Goal: Task Accomplishment & Management: Complete application form

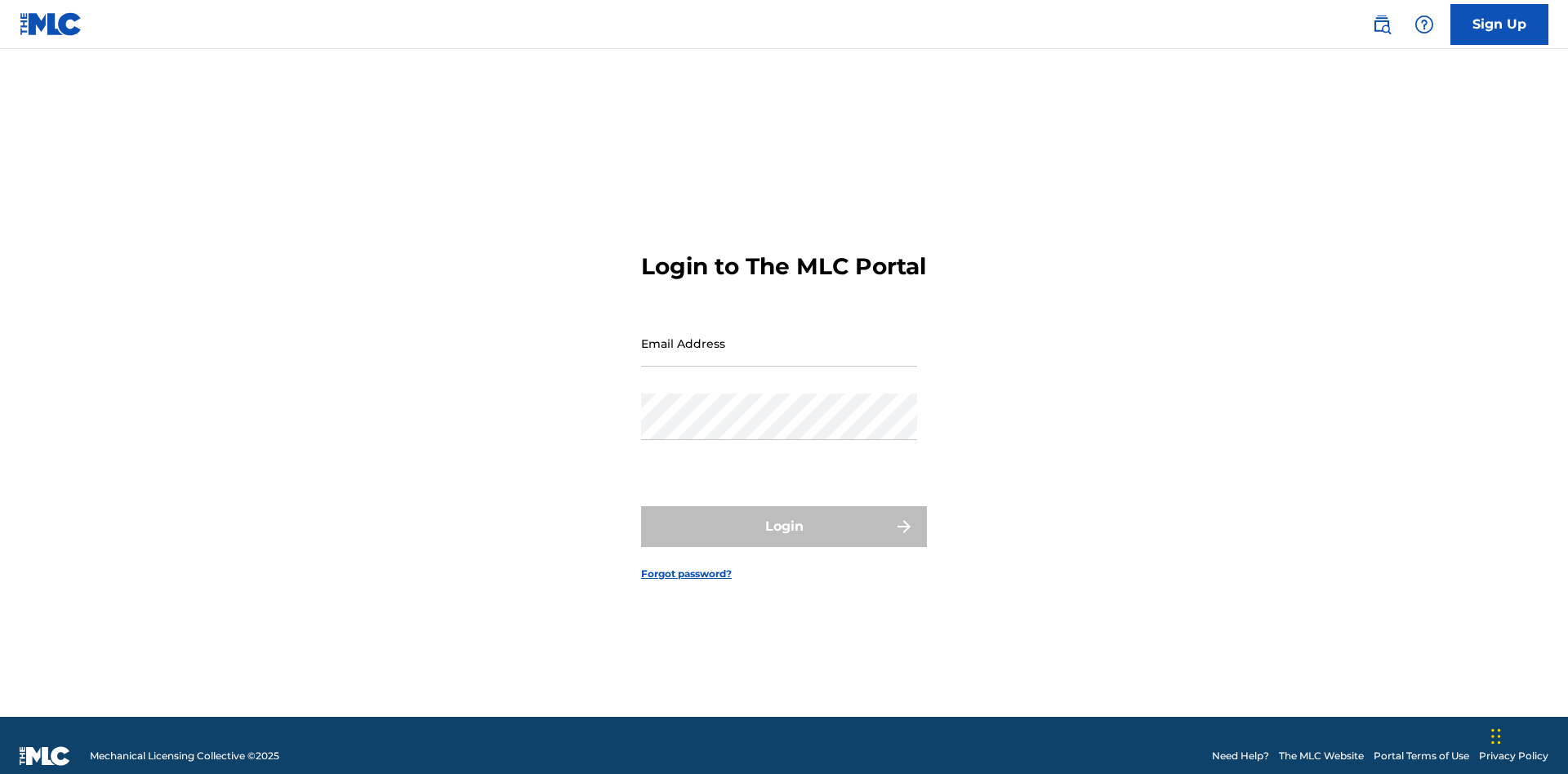
scroll to position [21, 0]
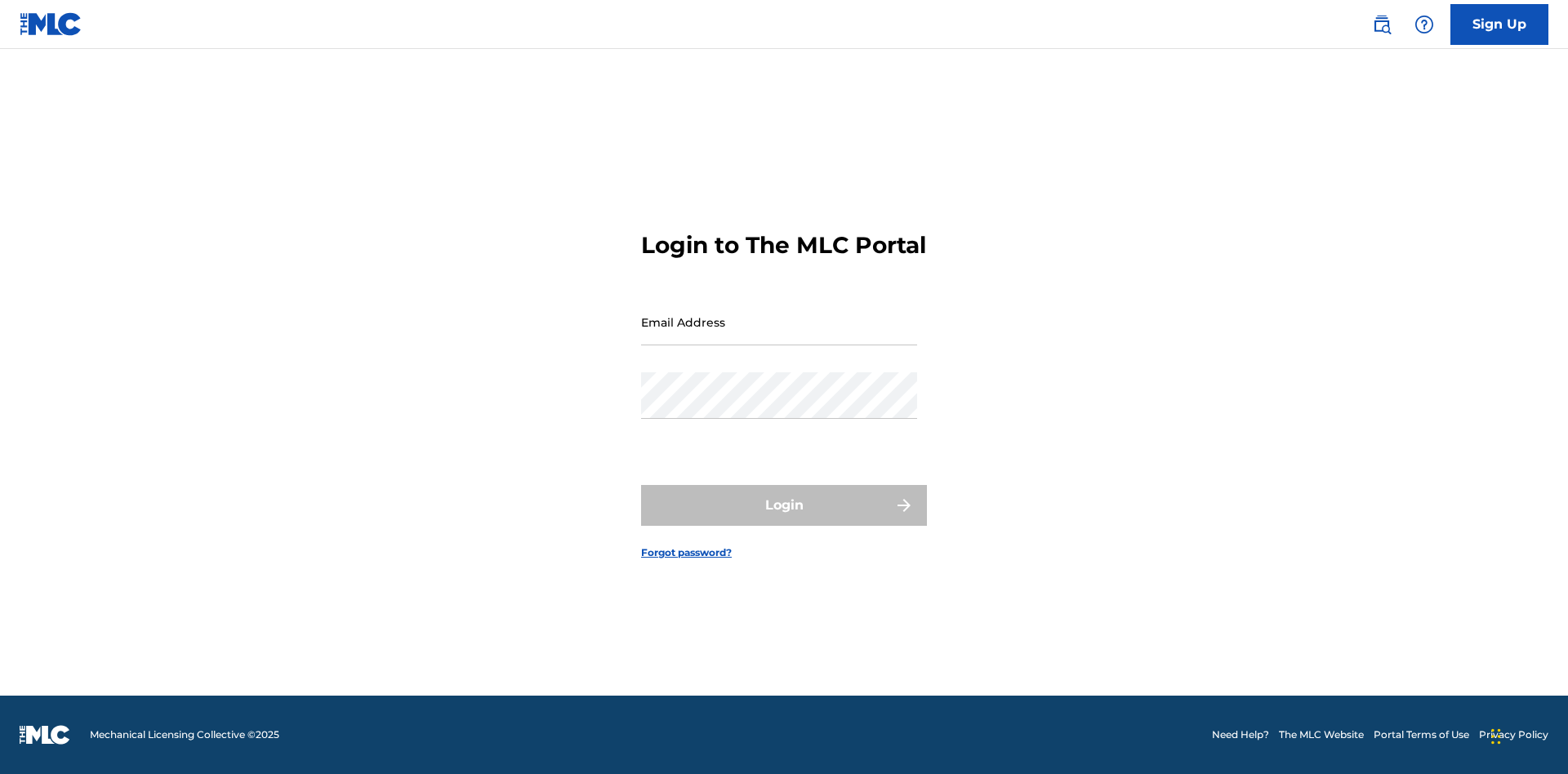
click at [779, 336] on input "Email Address" at bounding box center [778, 322] width 276 height 47
type input "[EMAIL_ADDRESS][DOMAIN_NAME]"
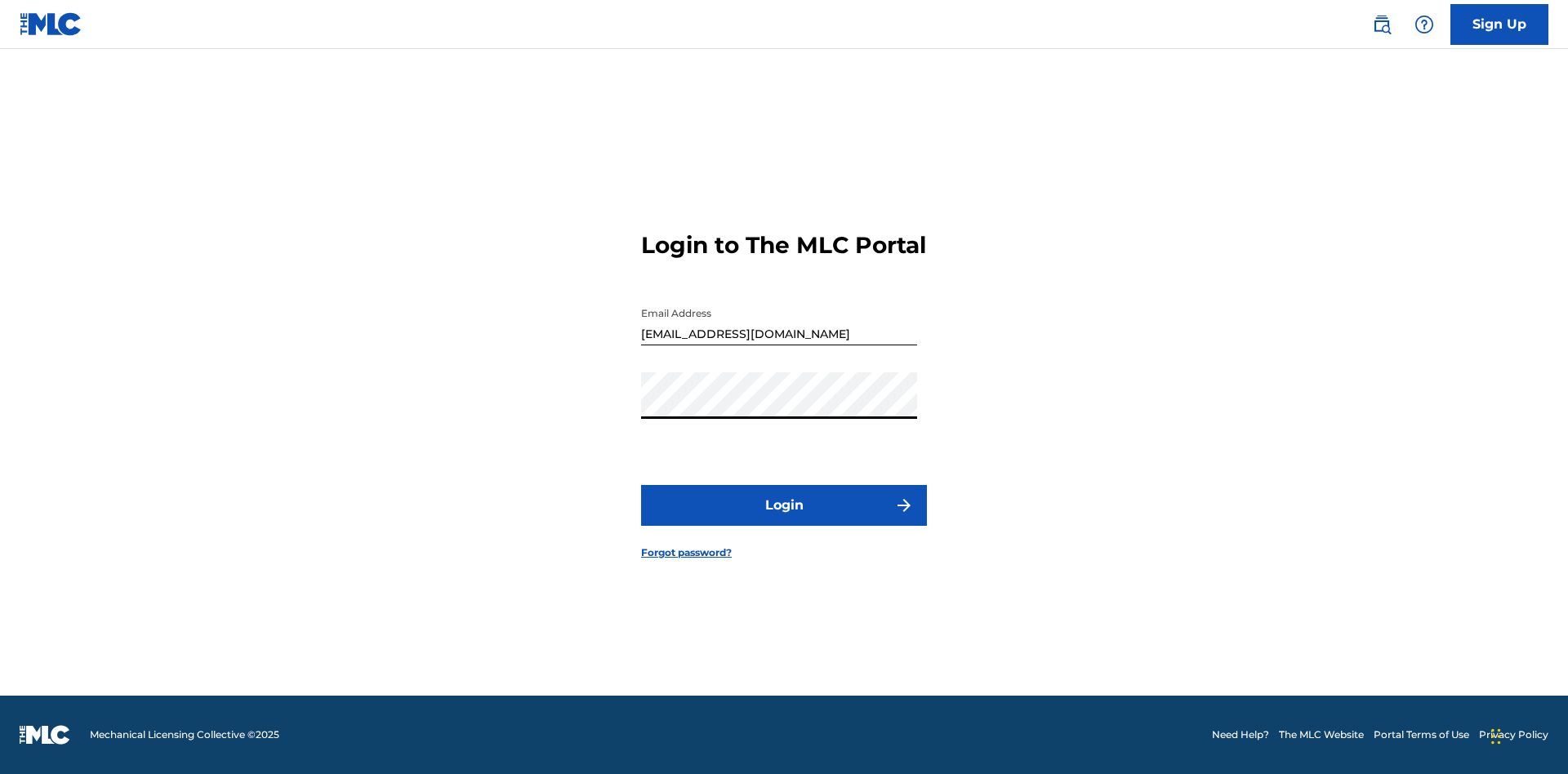
click at [784, 520] on button "Login" at bounding box center [784, 505] width 285 height 41
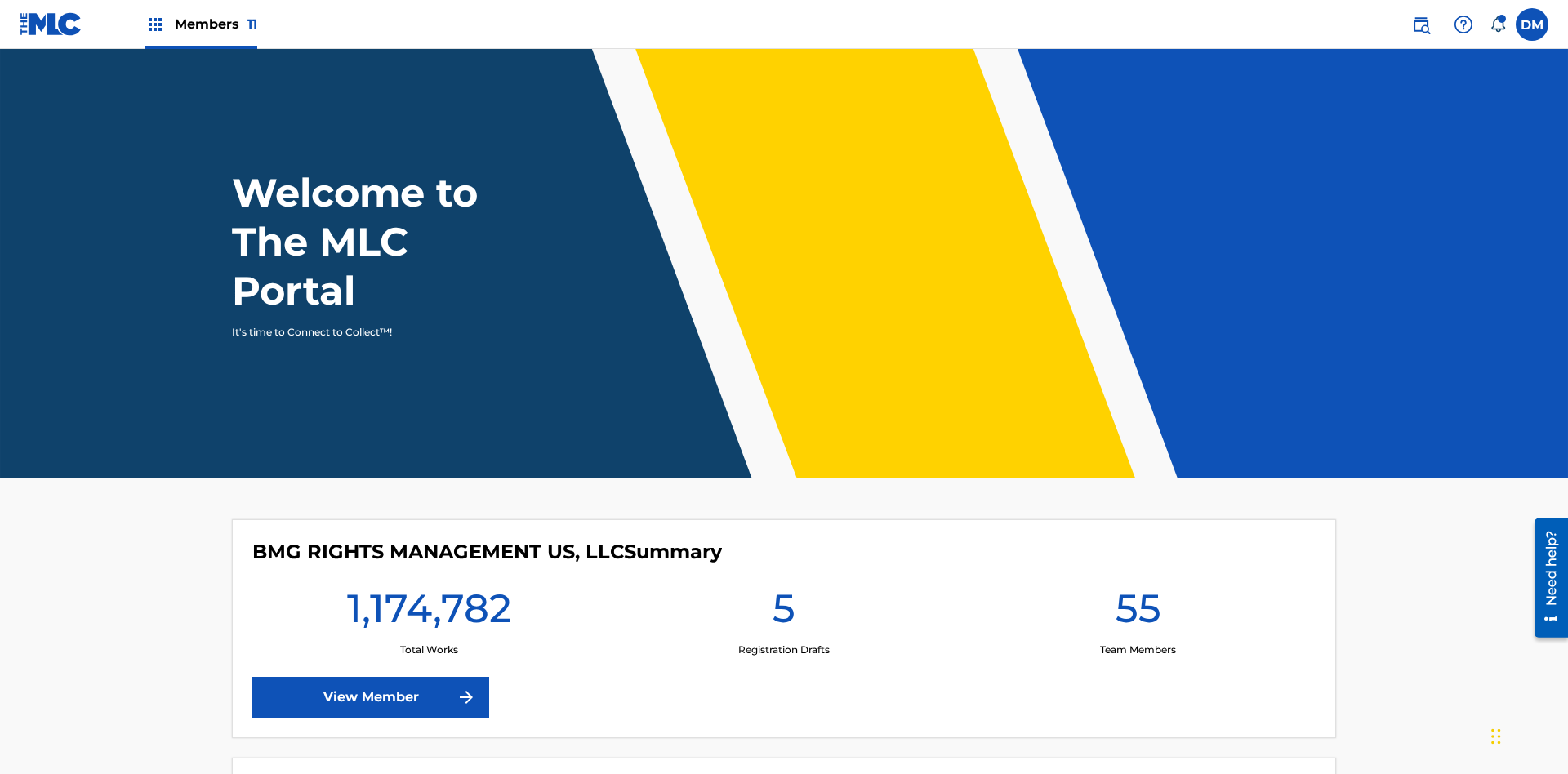
click at [201, 24] on span "Members 11" at bounding box center [215, 24] width 82 height 19
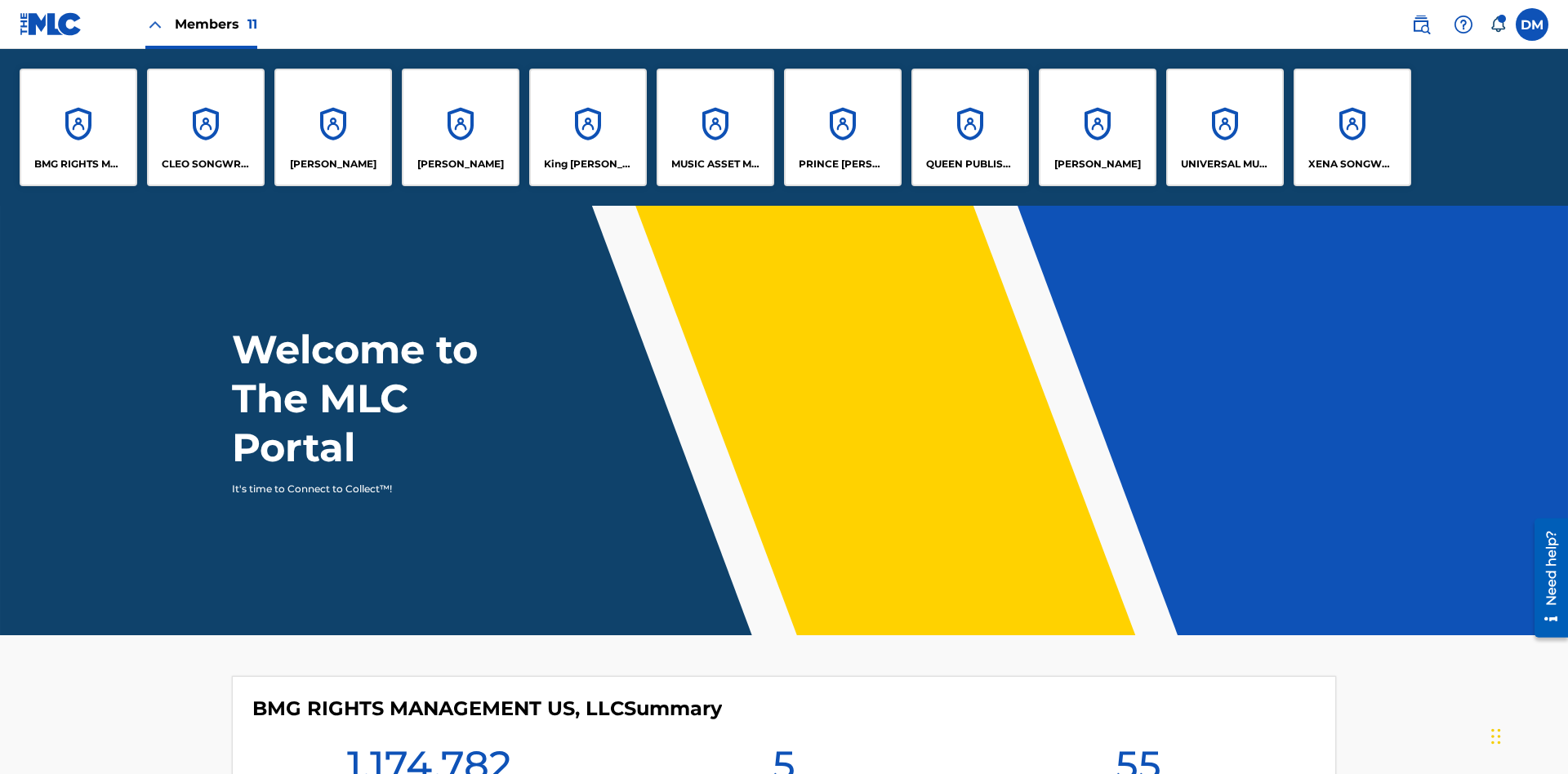
click at [1224, 164] on p "UNIVERSAL MUSIC PUB GROUP" at bounding box center [1225, 164] width 89 height 15
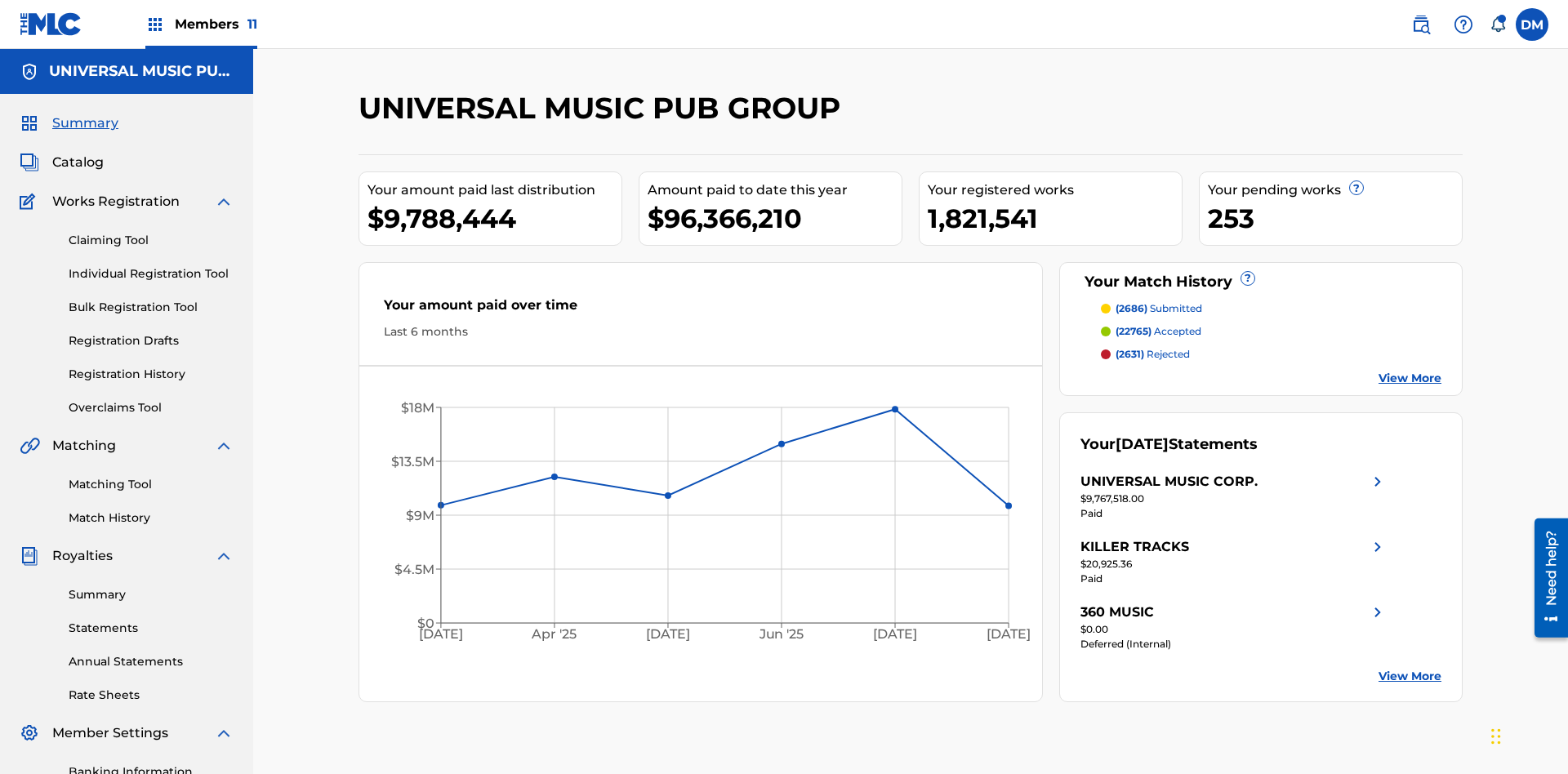
click at [151, 265] on link "Individual Registration Tool" at bounding box center [151, 273] width 165 height 17
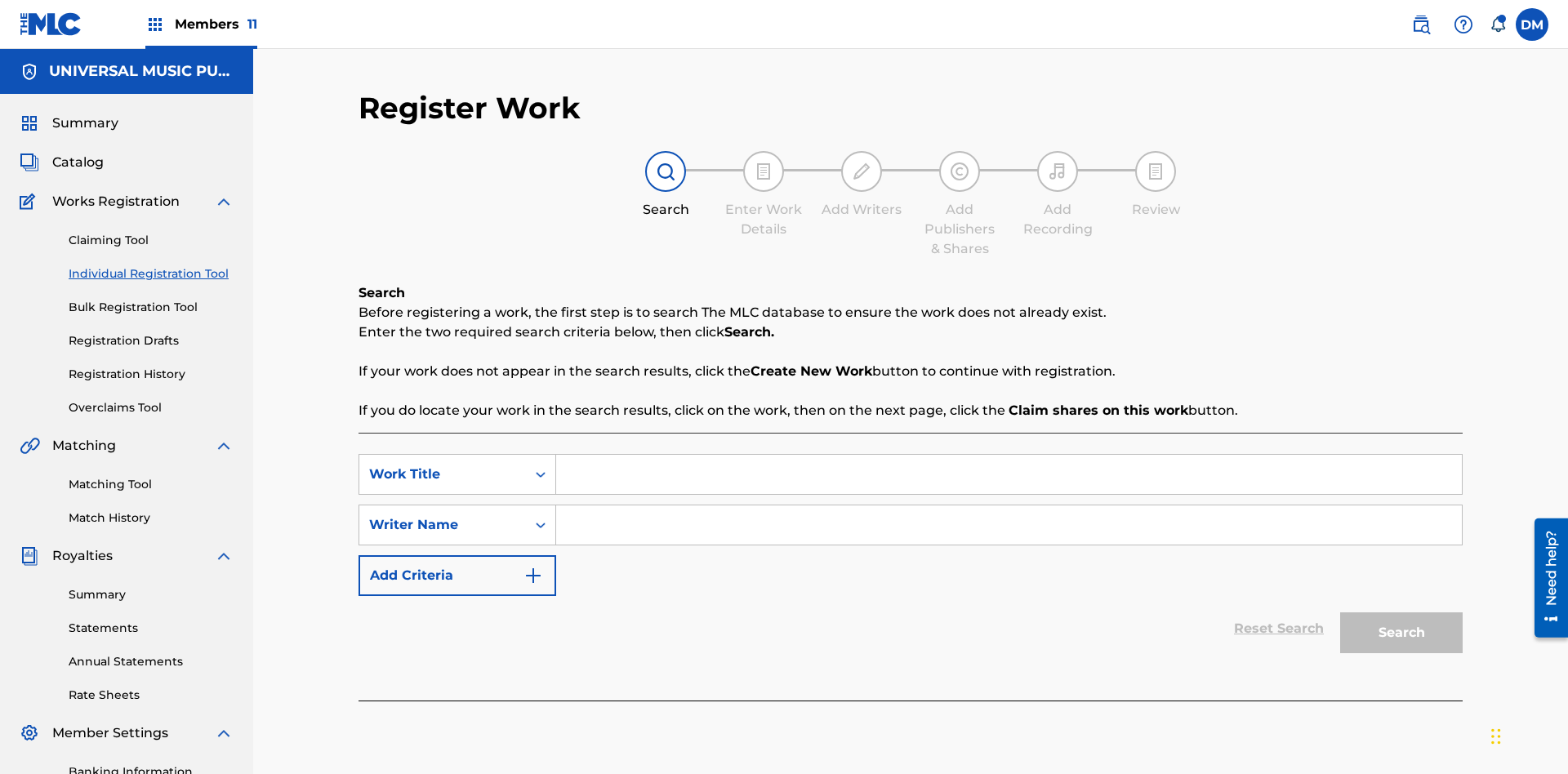
scroll to position [238, 0]
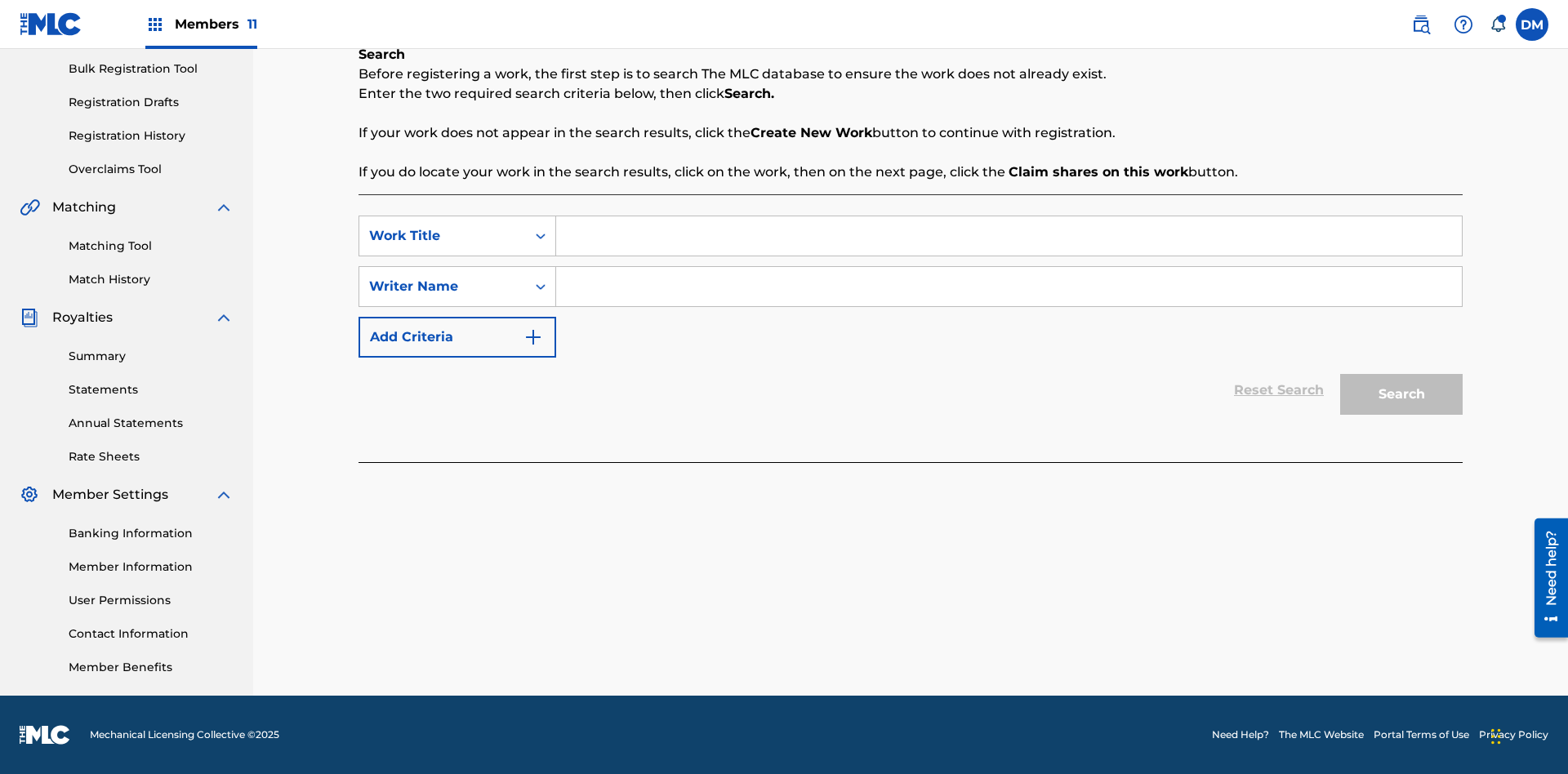
click at [1009, 236] on input "Search Form" at bounding box center [1009, 236] width 906 height 39
type input "Save At Publishers-Add Publishers Page Prior To Adding Shares"
click at [1009, 286] on input "Search Form" at bounding box center [1009, 286] width 906 height 39
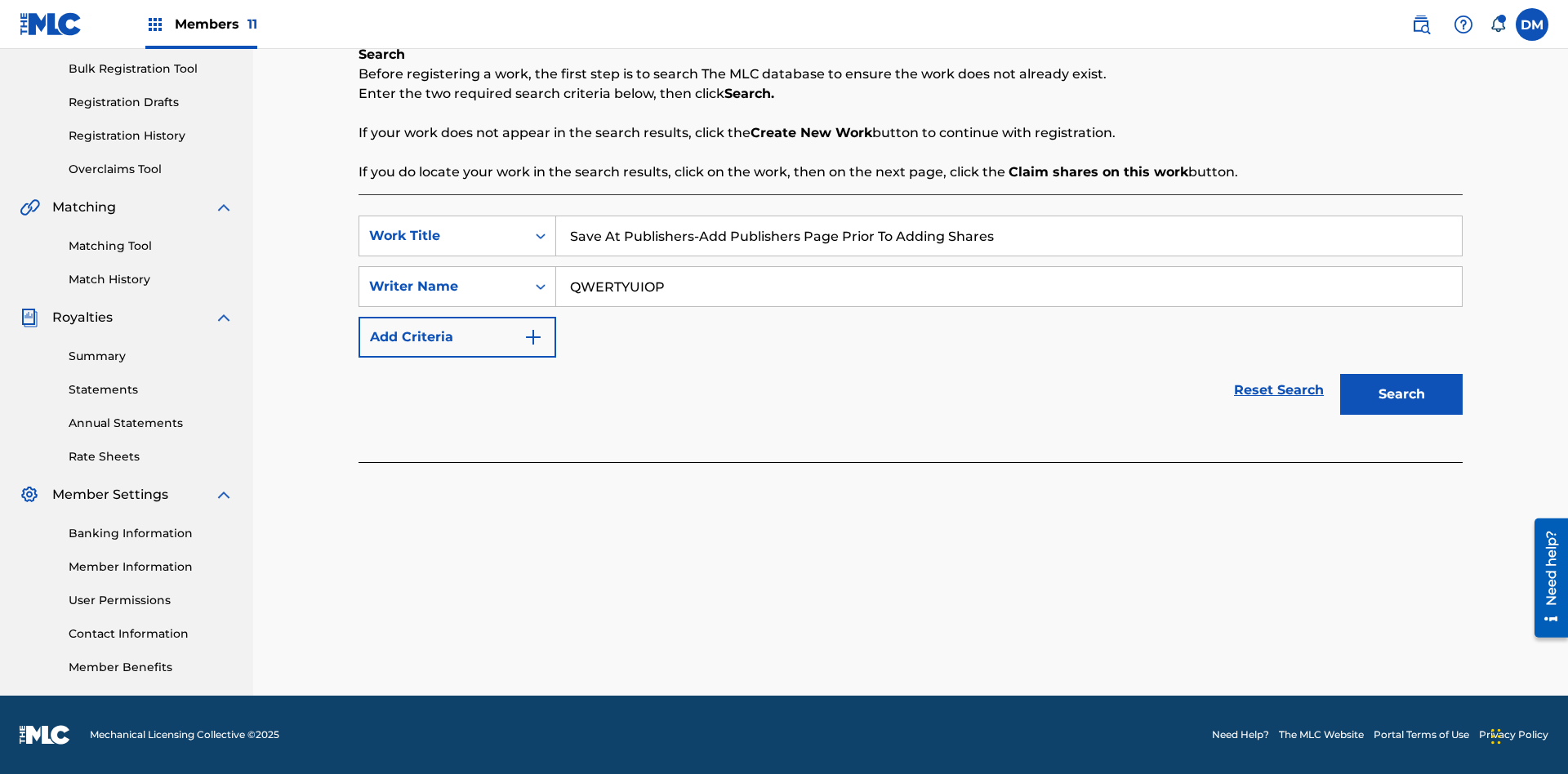
type input "QWERTYUIOP"
click at [1401, 395] on button "Search" at bounding box center [1401, 395] width 122 height 41
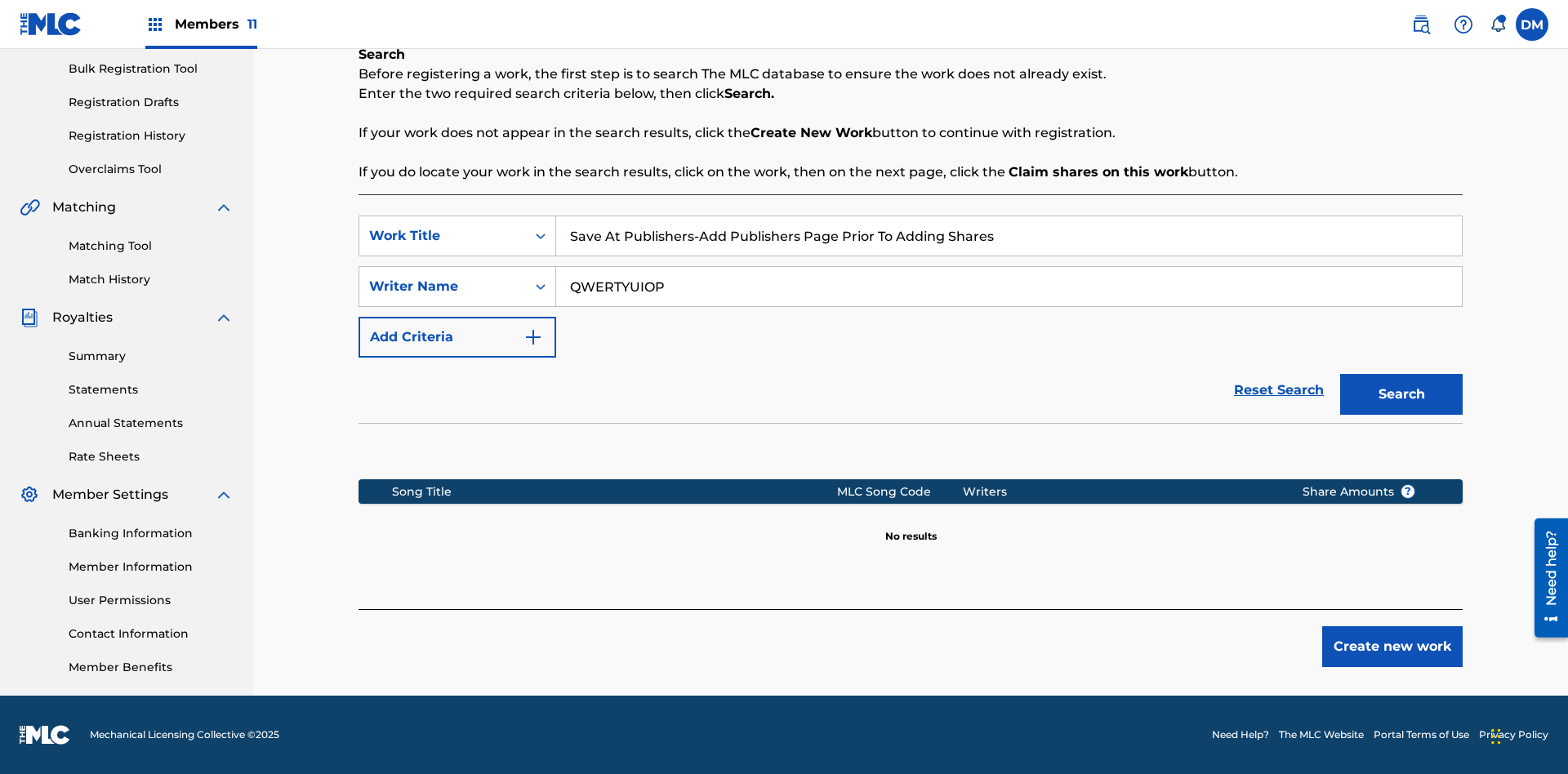
click at [1392, 647] on button "Create new work" at bounding box center [1392, 647] width 140 height 41
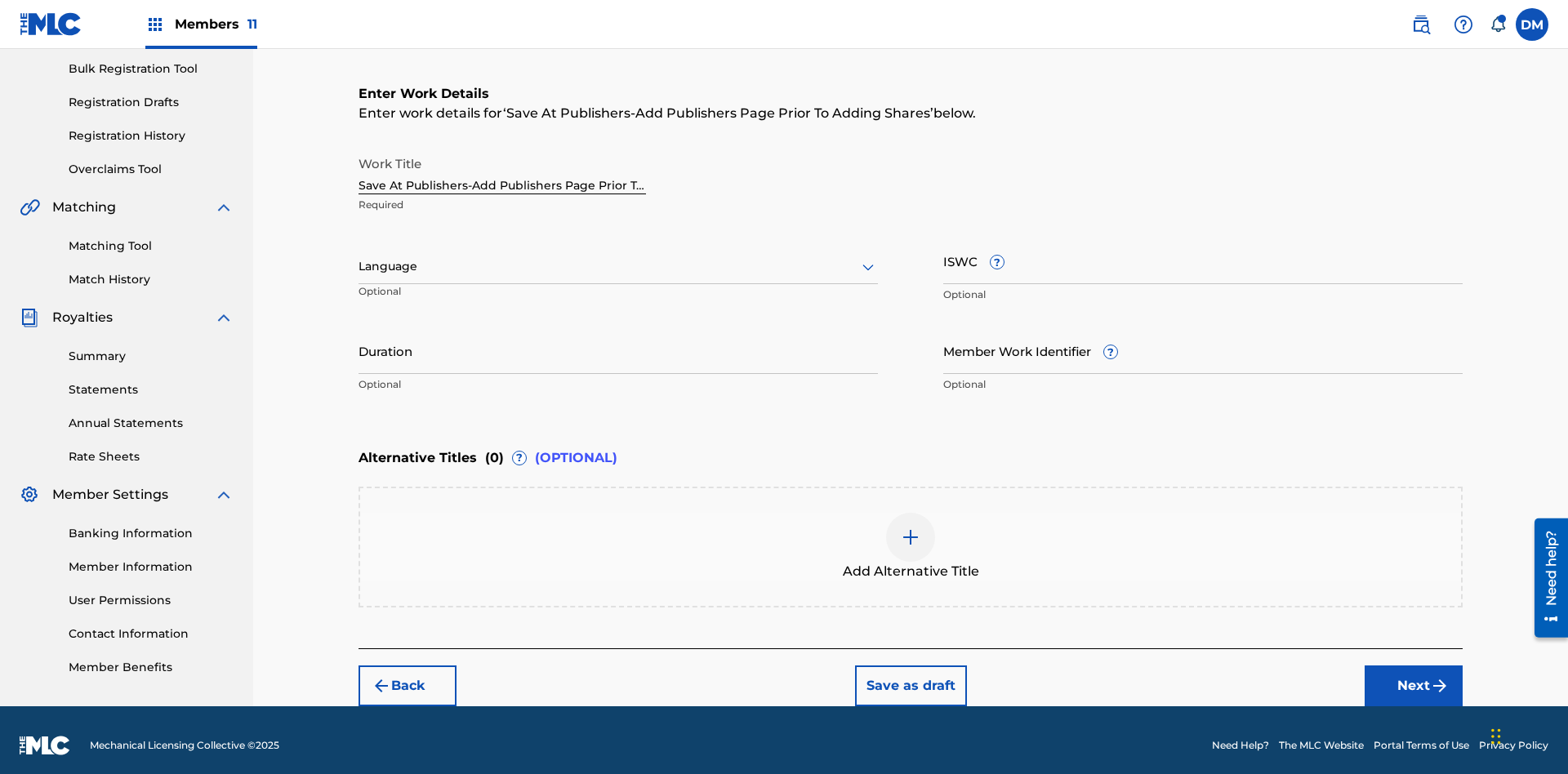
click at [618, 340] on input "Duration" at bounding box center [618, 350] width 519 height 47
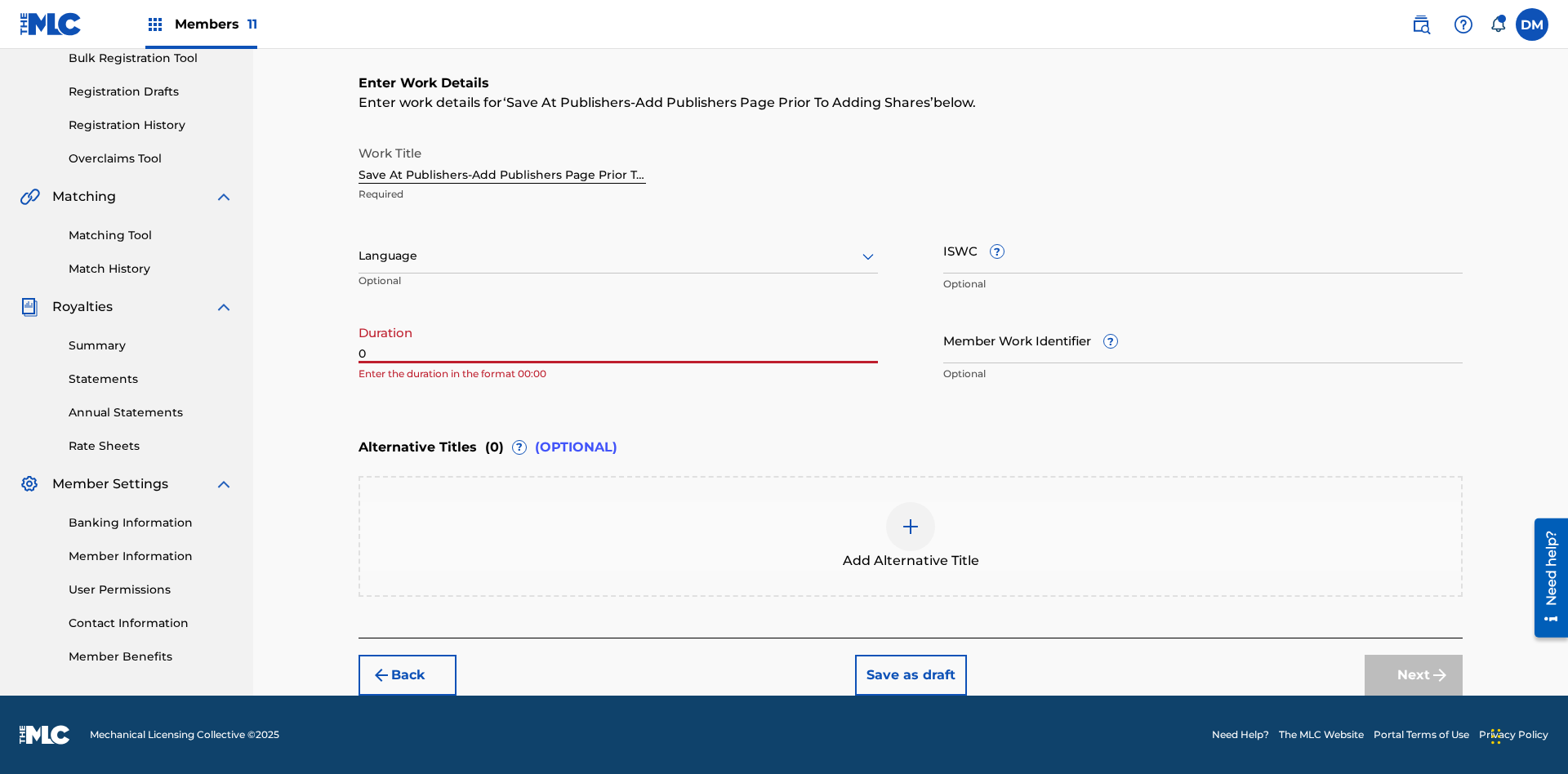
click at [618, 340] on input "0" at bounding box center [618, 340] width 519 height 47
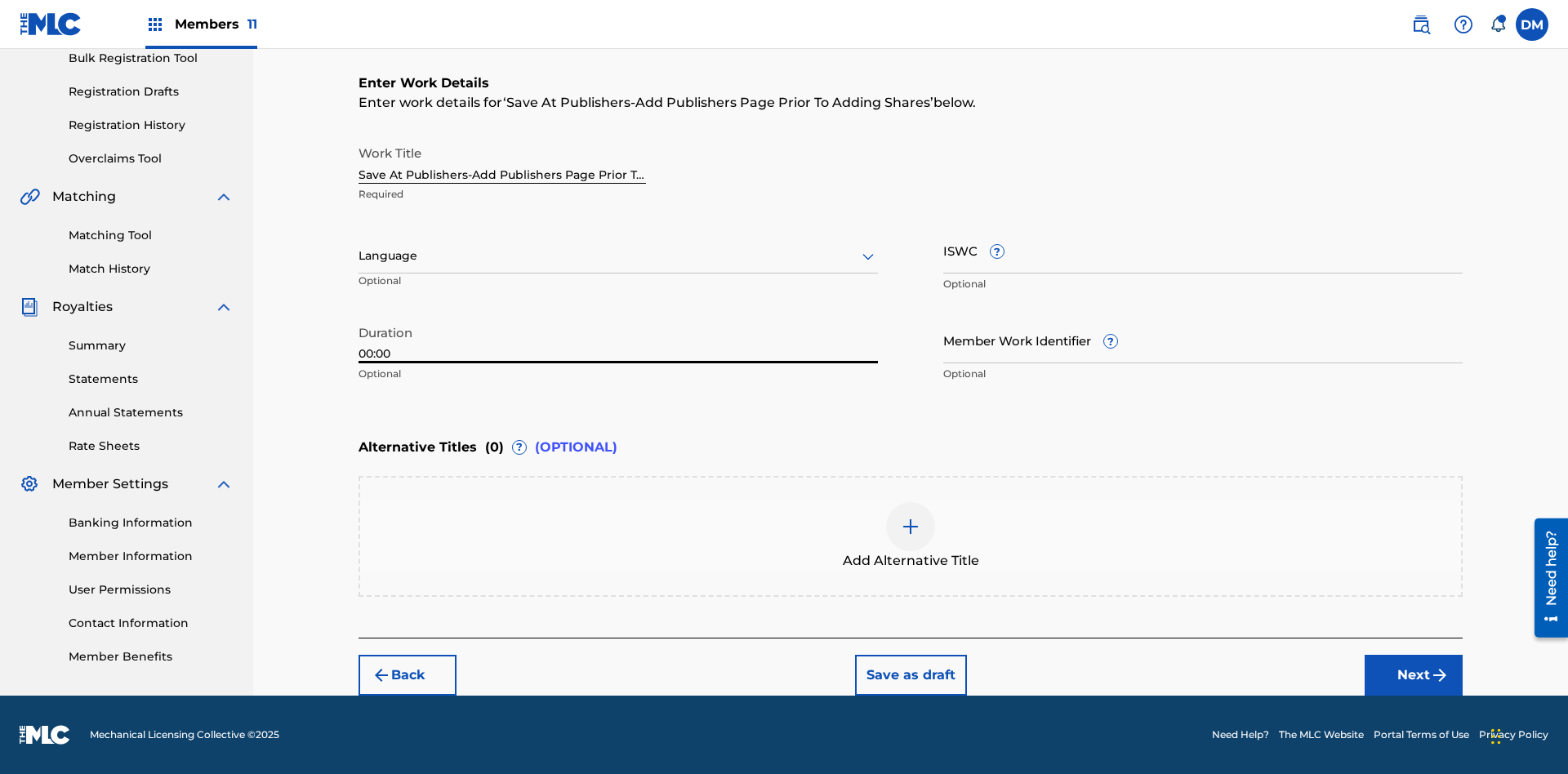
type input "00:00"
click at [868, 256] on icon at bounding box center [868, 256] width 20 height 20
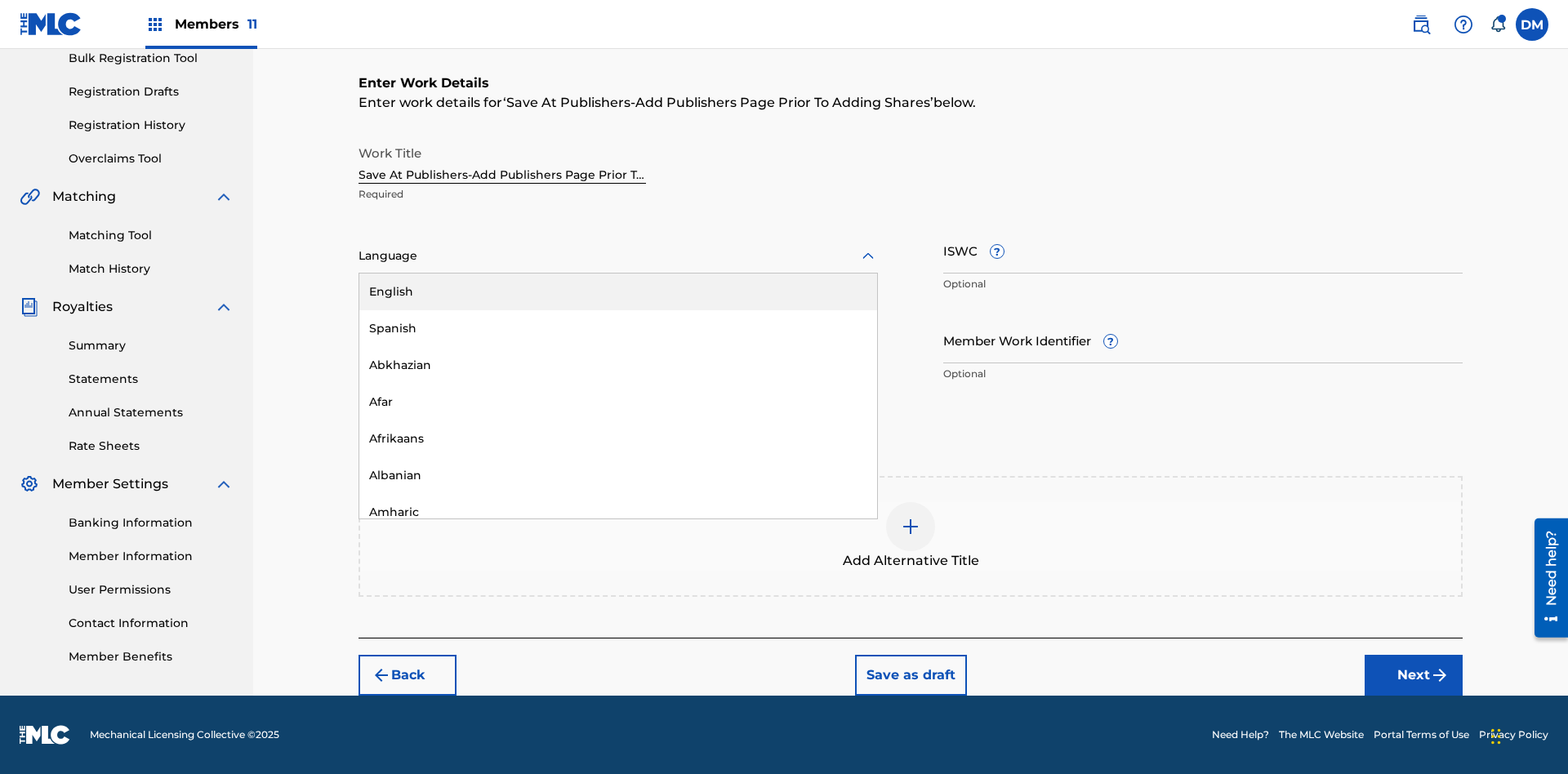
click at [618, 402] on div "Afar" at bounding box center [618, 402] width 518 height 36
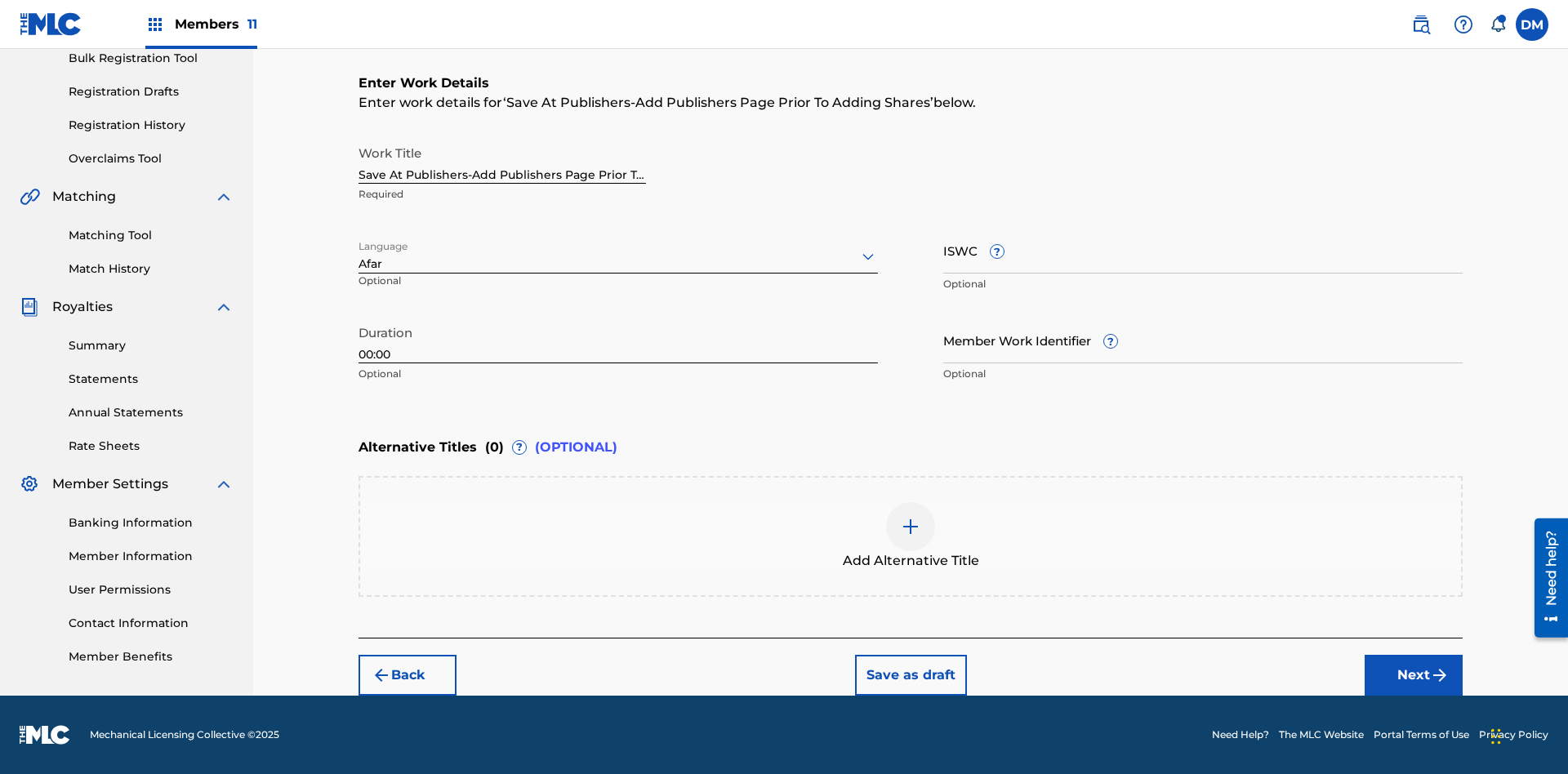
click at [1203, 340] on input "Member Work Identifier ?" at bounding box center [1203, 340] width 519 height 47
type input "2025.08.26.04"
click at [1203, 250] on input "ISWC ?" at bounding box center [1203, 250] width 519 height 47
type input "T-123.456.789-4"
click at [910, 536] on img at bounding box center [910, 527] width 20 height 20
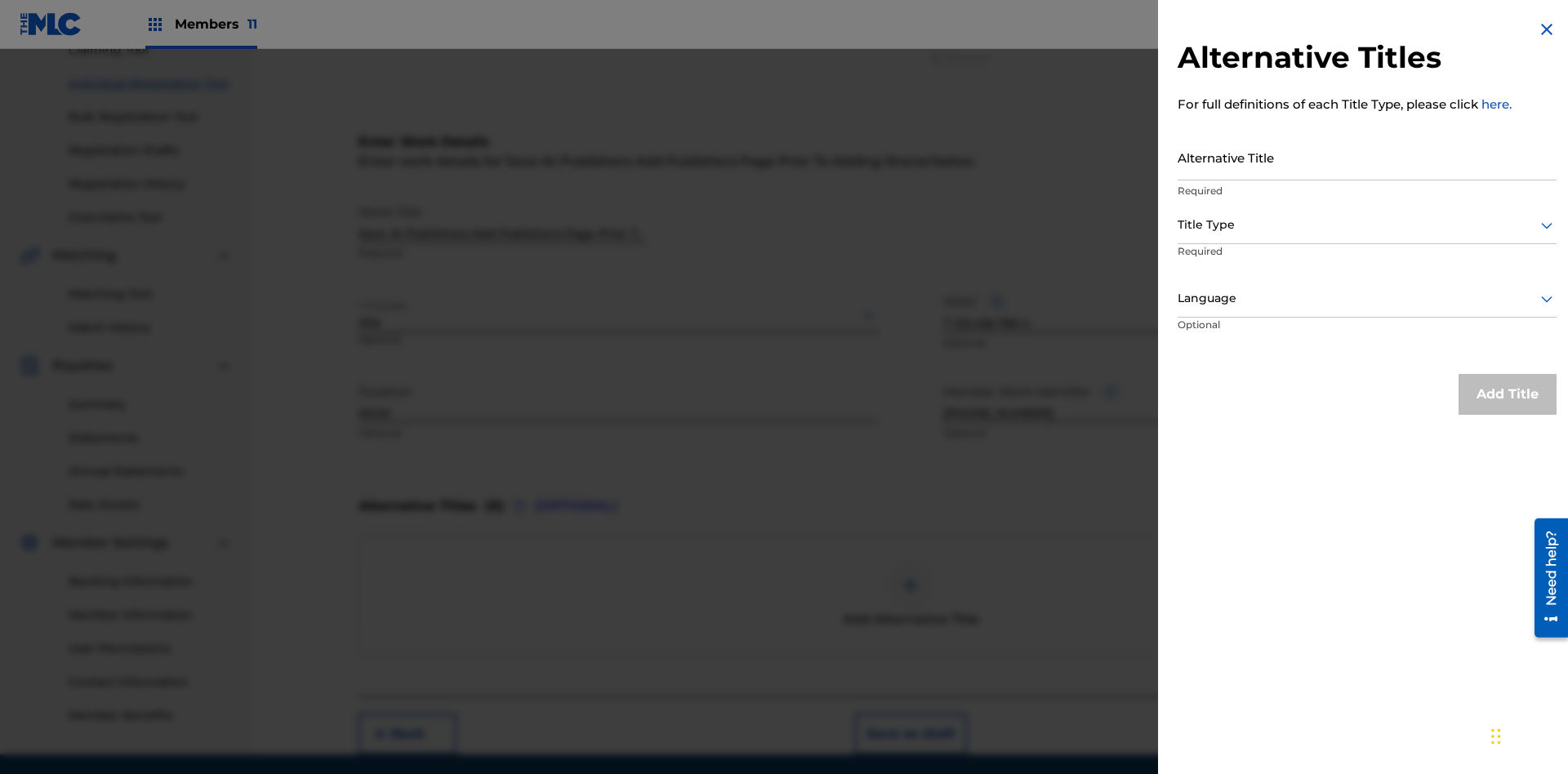
click at [1367, 157] on input "Alternative Title" at bounding box center [1368, 157] width 379 height 47
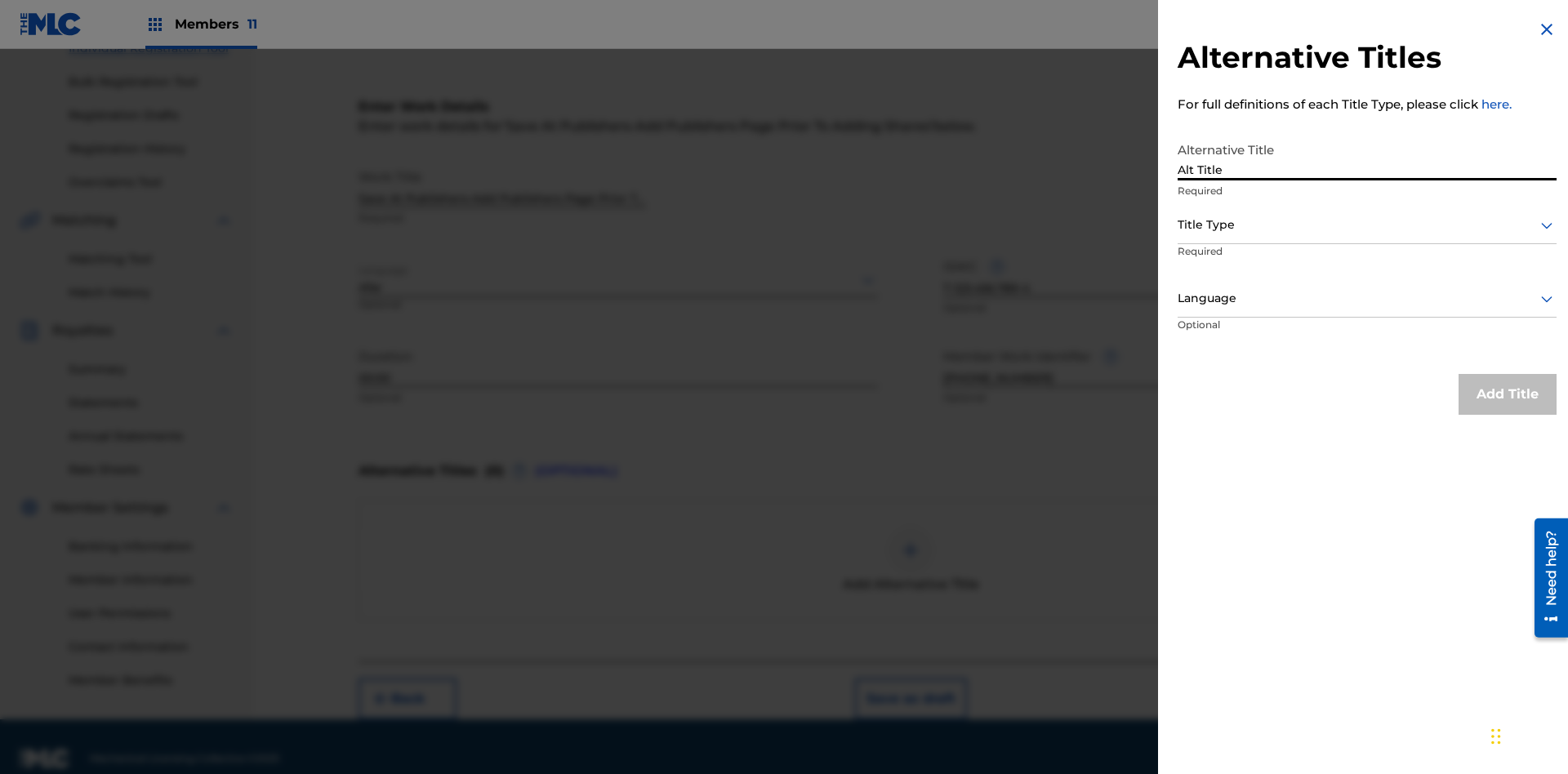
type input "Alt Title"
click at [1367, 224] on div at bounding box center [1368, 224] width 379 height 20
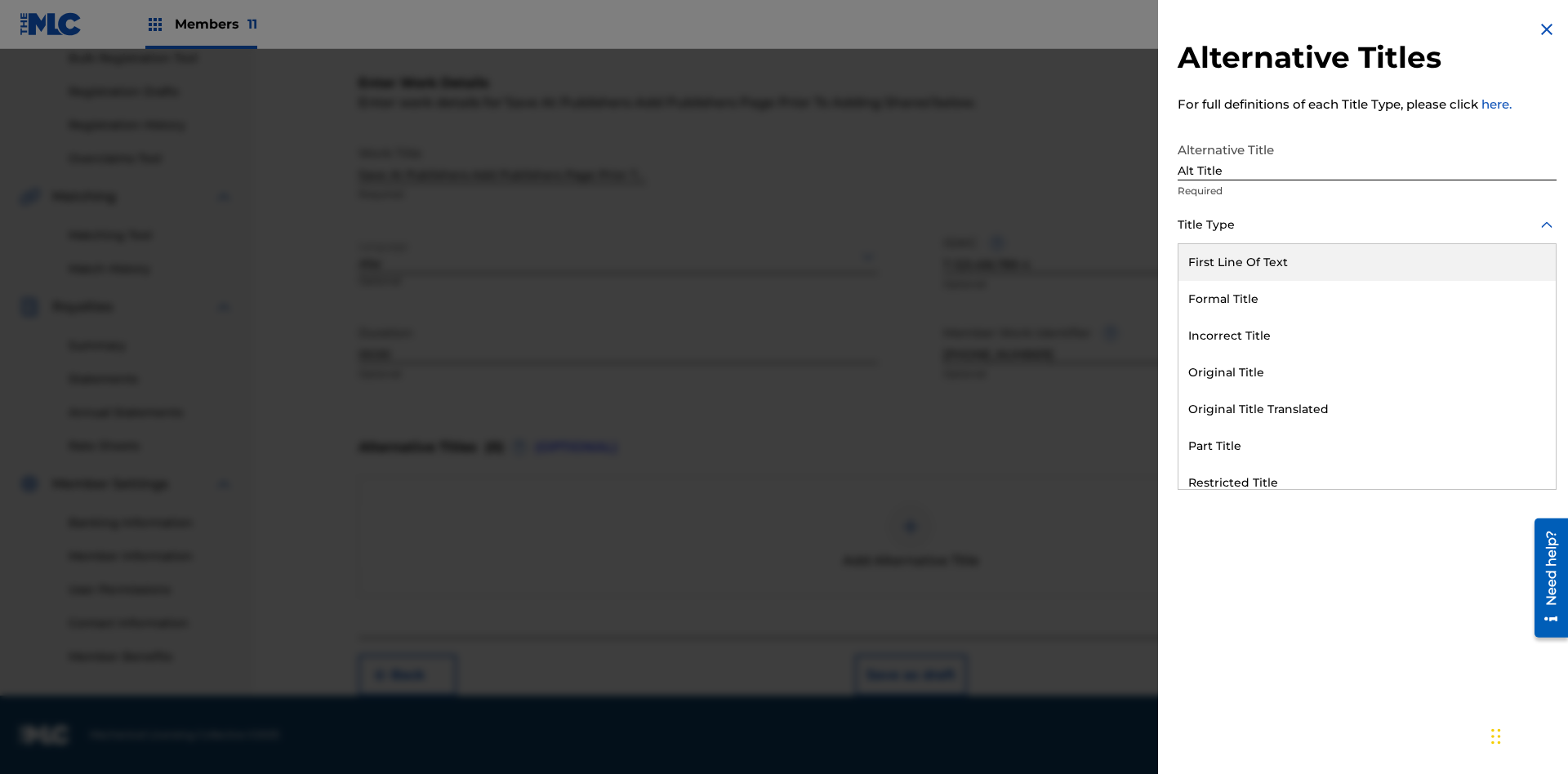
click at [1367, 372] on div "Original Title" at bounding box center [1368, 372] width 378 height 36
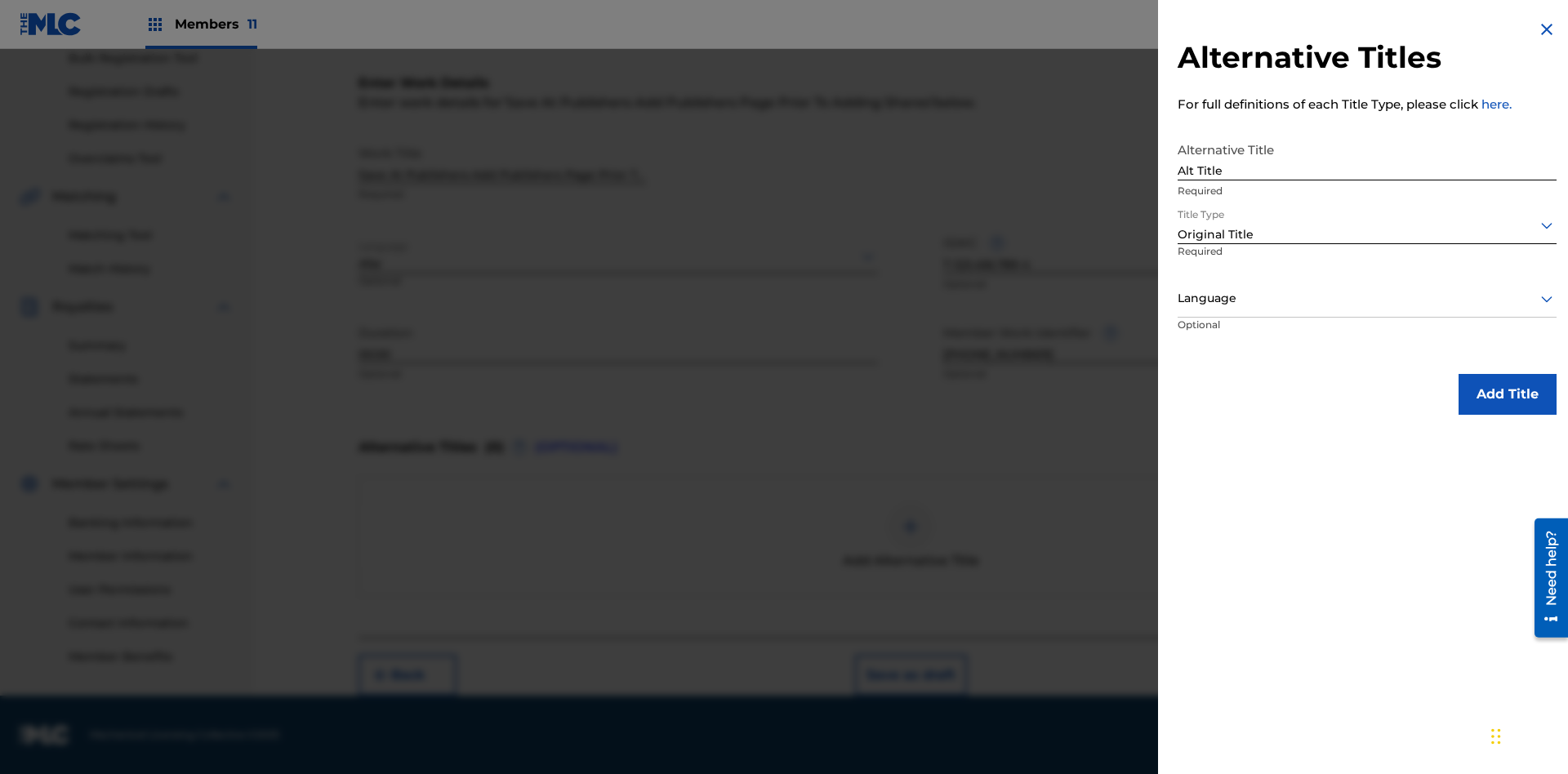
click at [1367, 298] on div at bounding box center [1368, 298] width 379 height 20
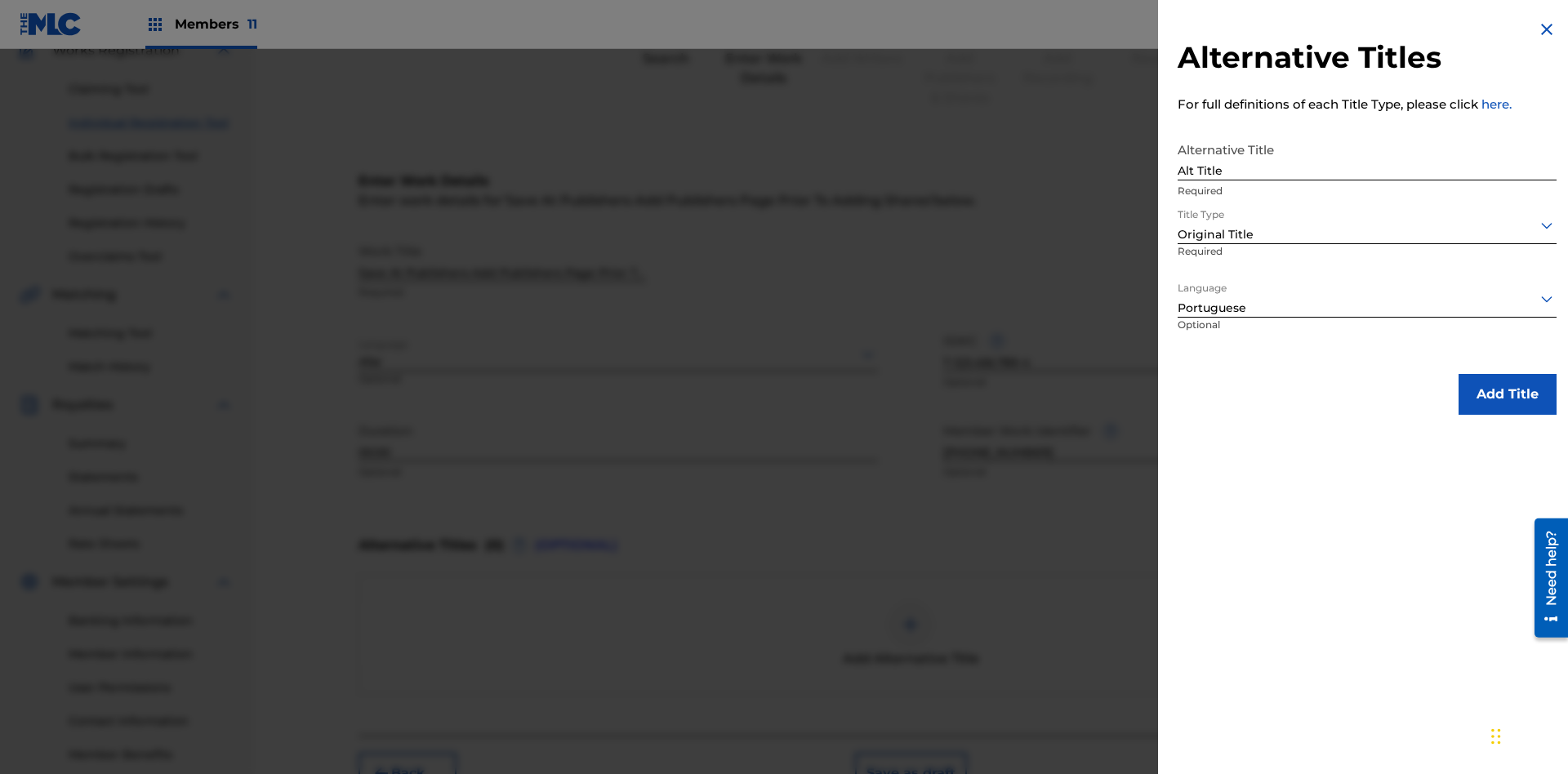
click at [1508, 394] on button "Add Title" at bounding box center [1508, 395] width 98 height 41
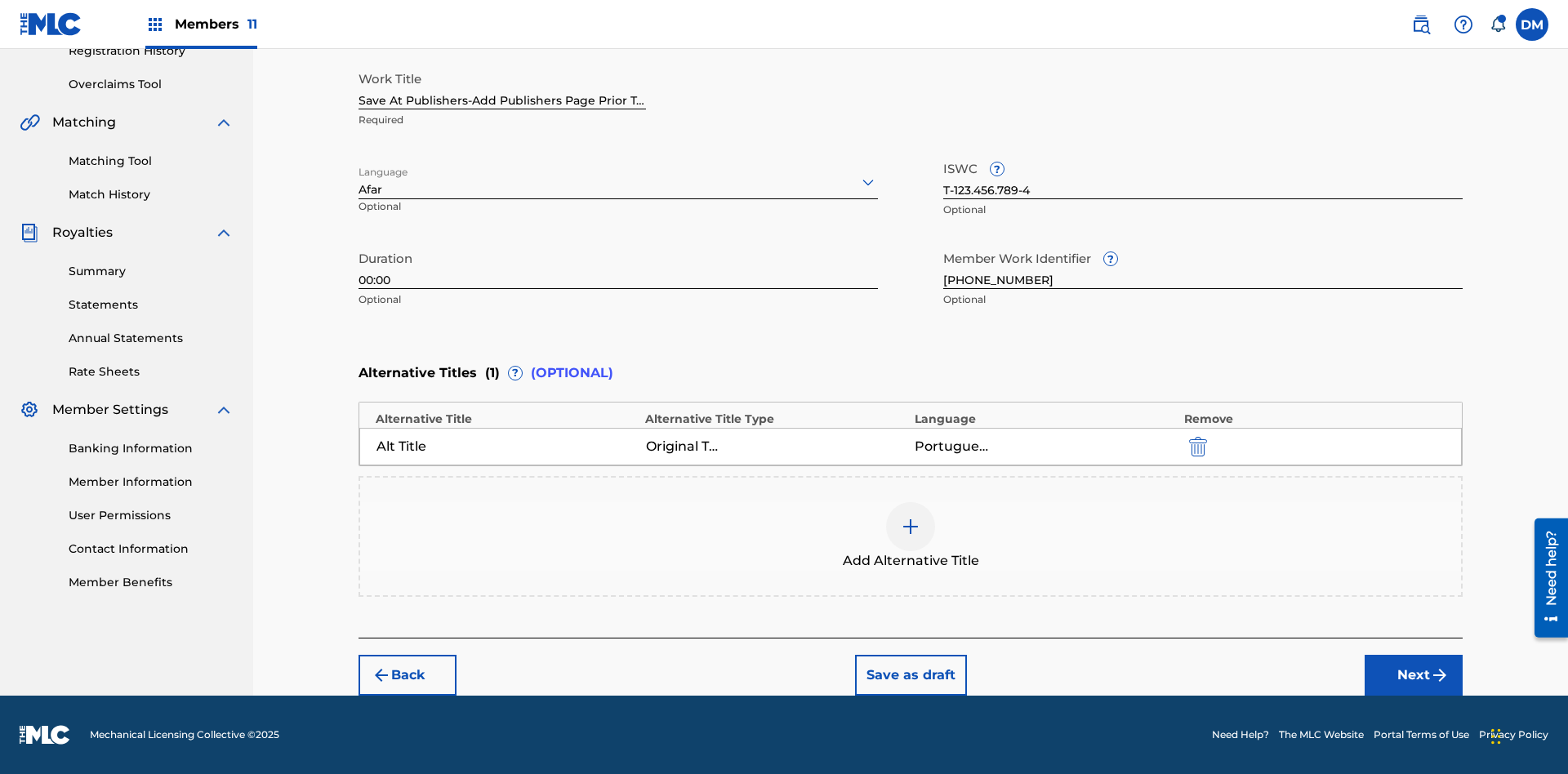
click at [1414, 676] on button "Next" at bounding box center [1414, 676] width 98 height 41
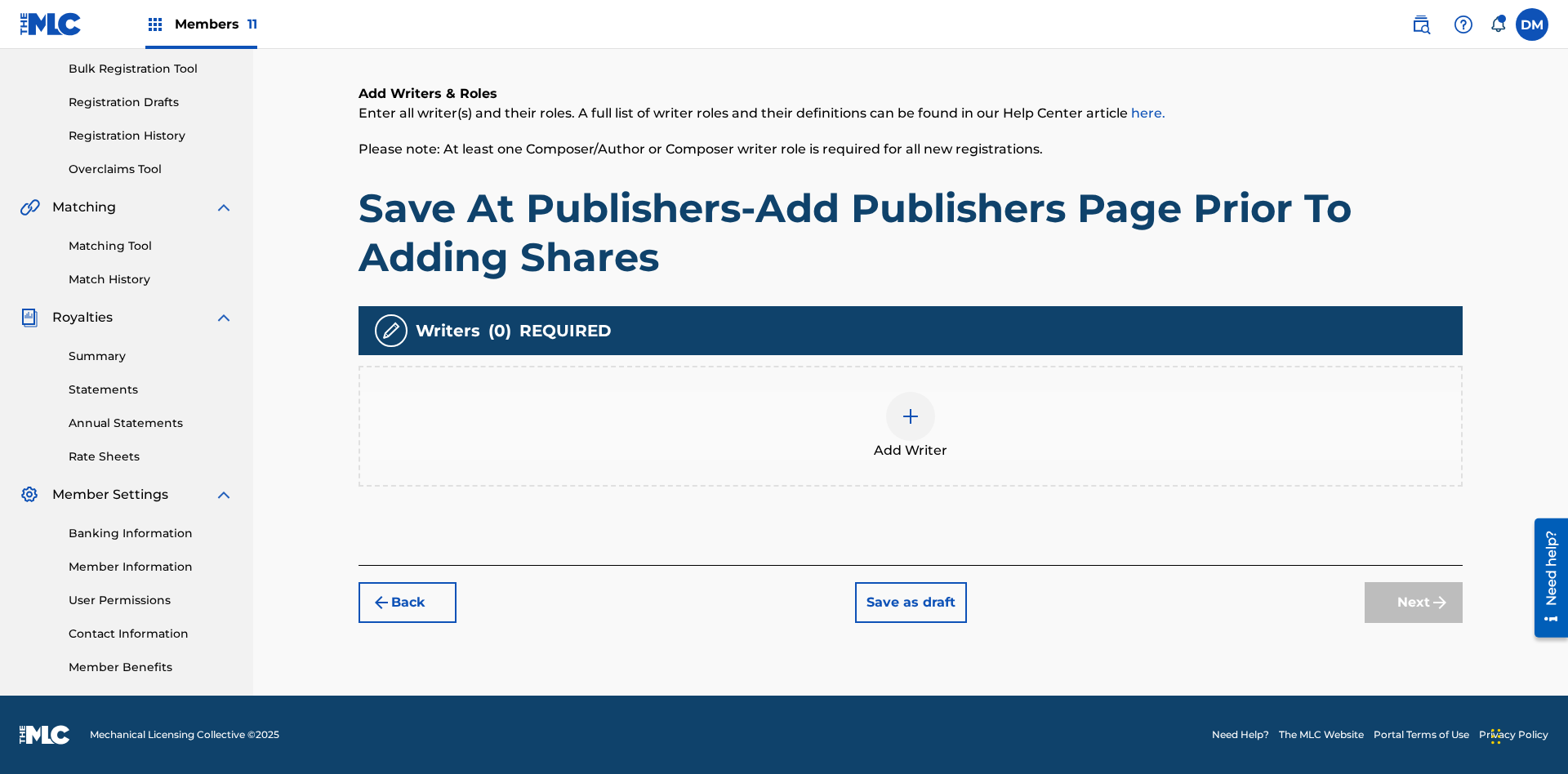
click at [910, 426] on img at bounding box center [910, 417] width 20 height 20
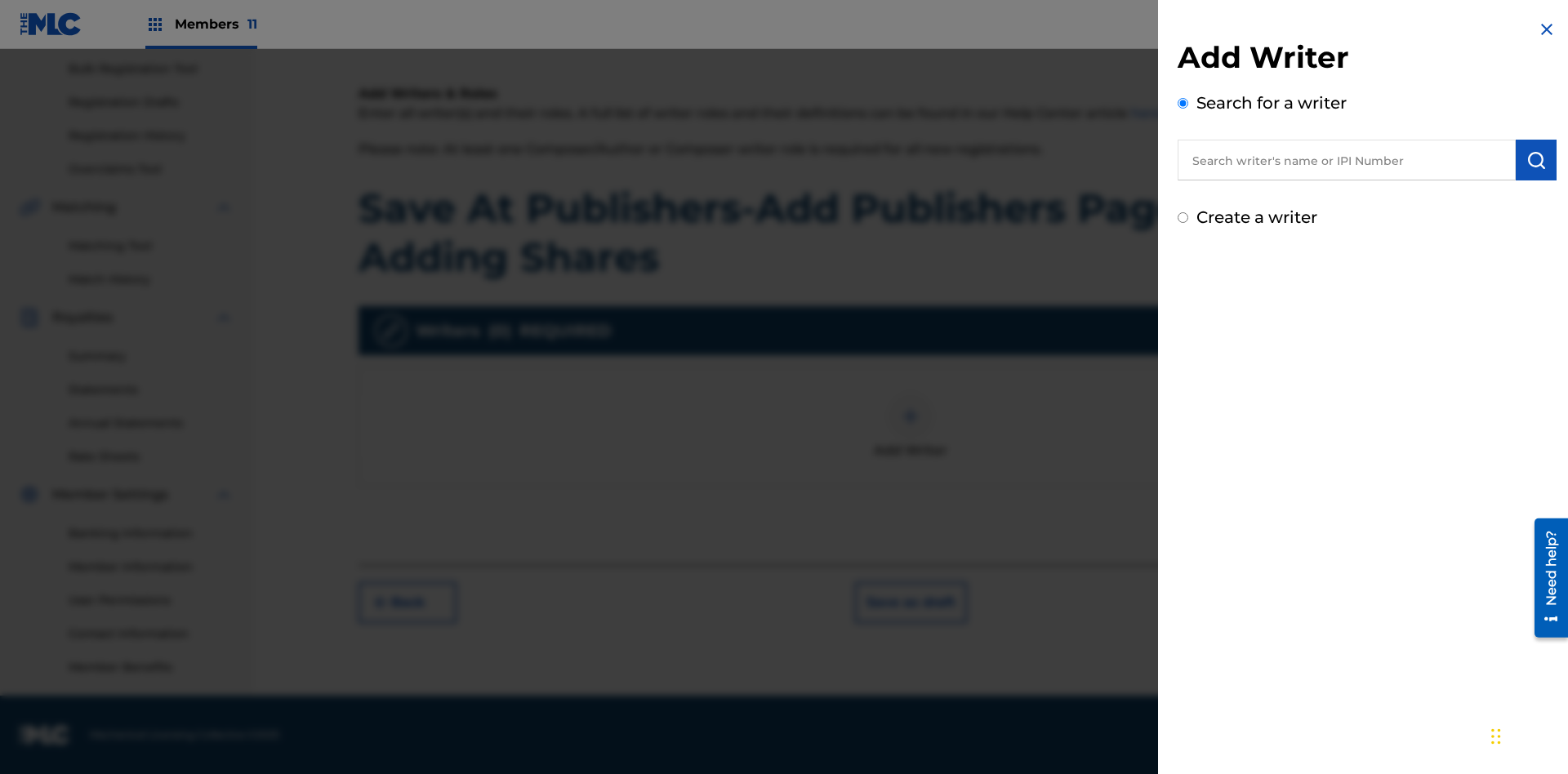
click at [1346, 160] on input "text" at bounding box center [1346, 160] width 338 height 41
type input "MARK STEVEN BERKOWITZ"
click at [1536, 160] on img "submit" at bounding box center [1536, 160] width 20 height 20
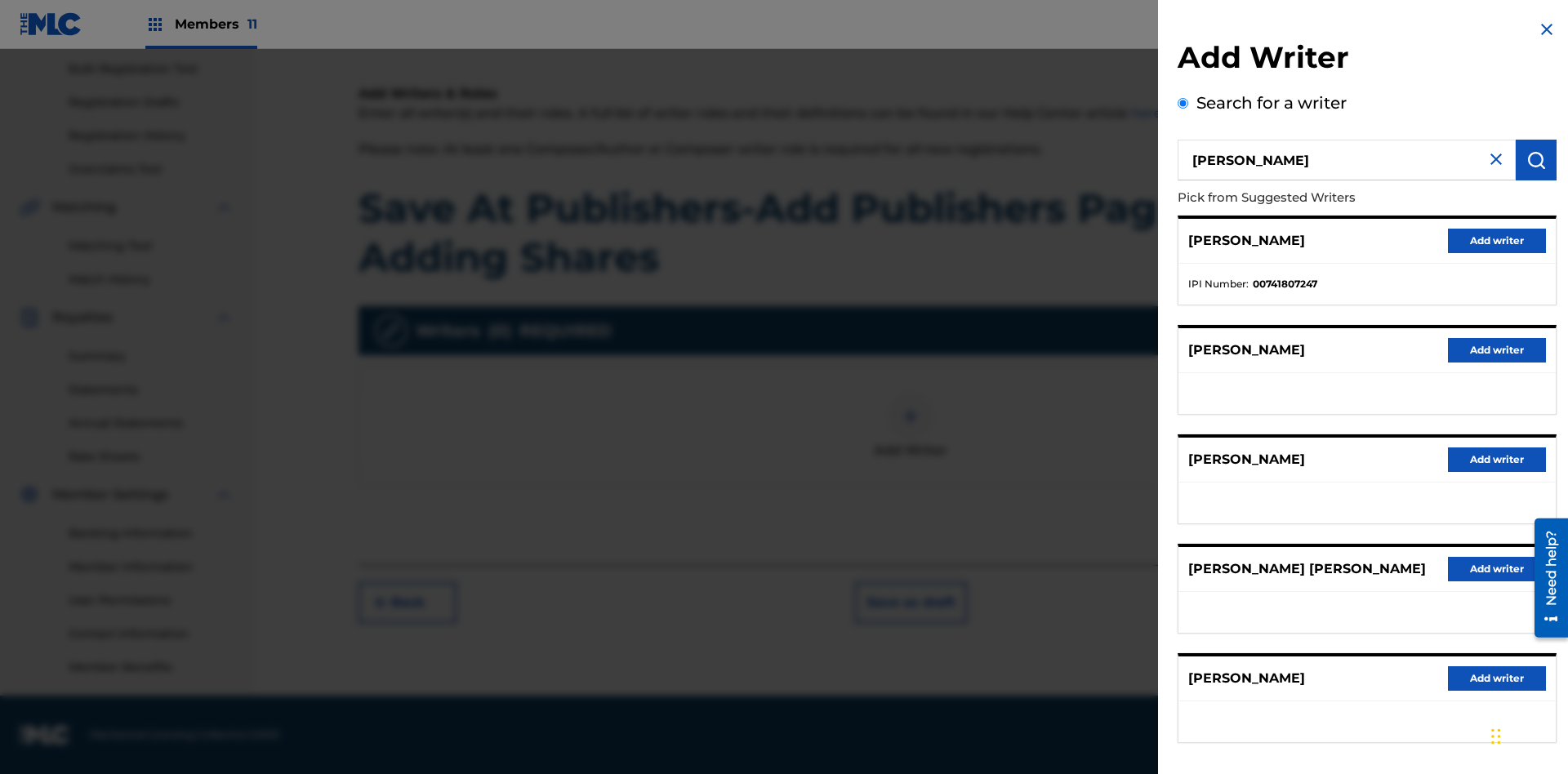
click at [1497, 240] on button "Add writer" at bounding box center [1497, 241] width 98 height 25
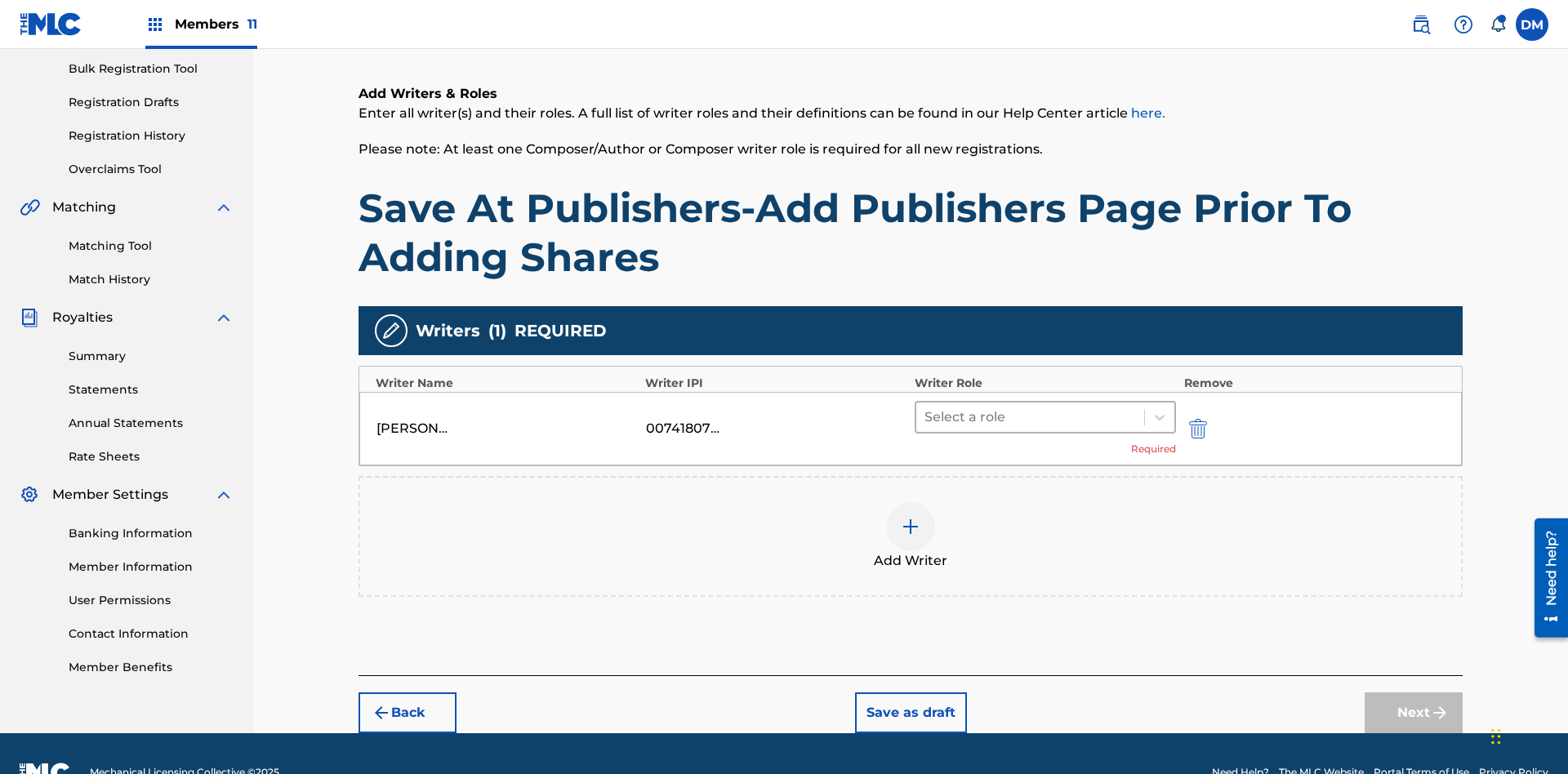
click at [926, 408] on input "text" at bounding box center [926, 418] width 4 height 20
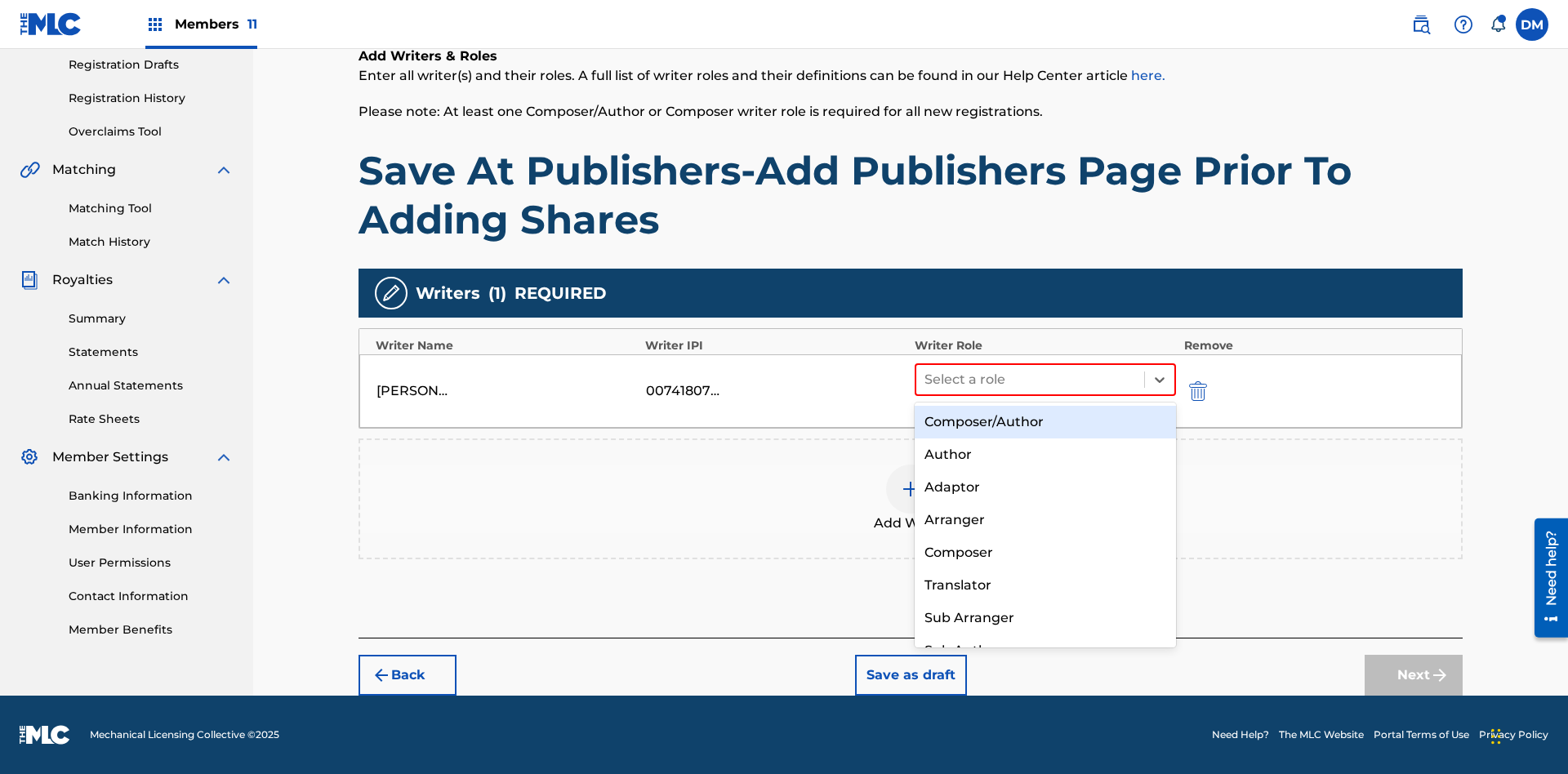
click at [1044, 552] on div "Composer" at bounding box center [1045, 552] width 261 height 33
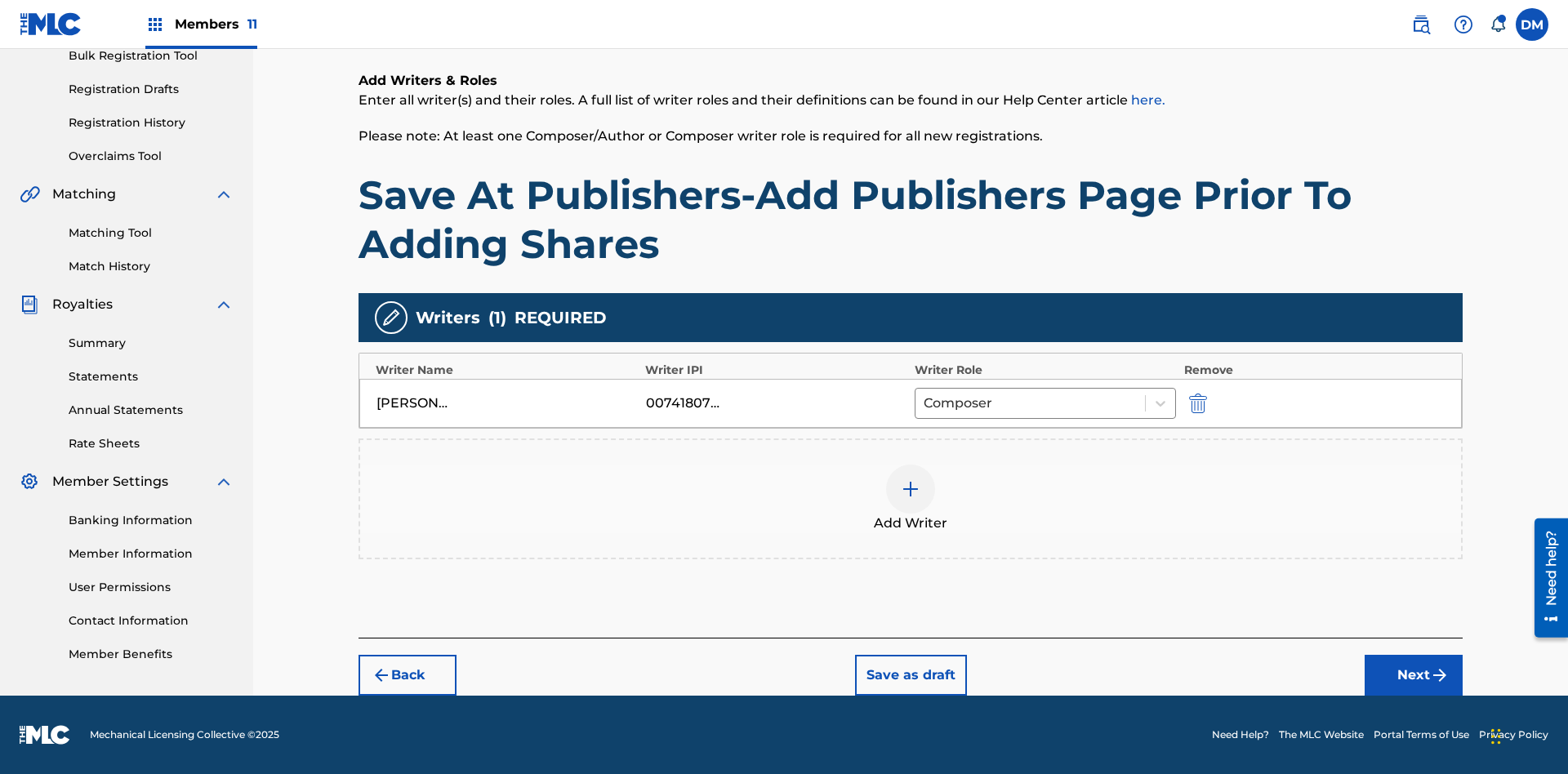
click at [1414, 676] on button "Next" at bounding box center [1414, 676] width 98 height 41
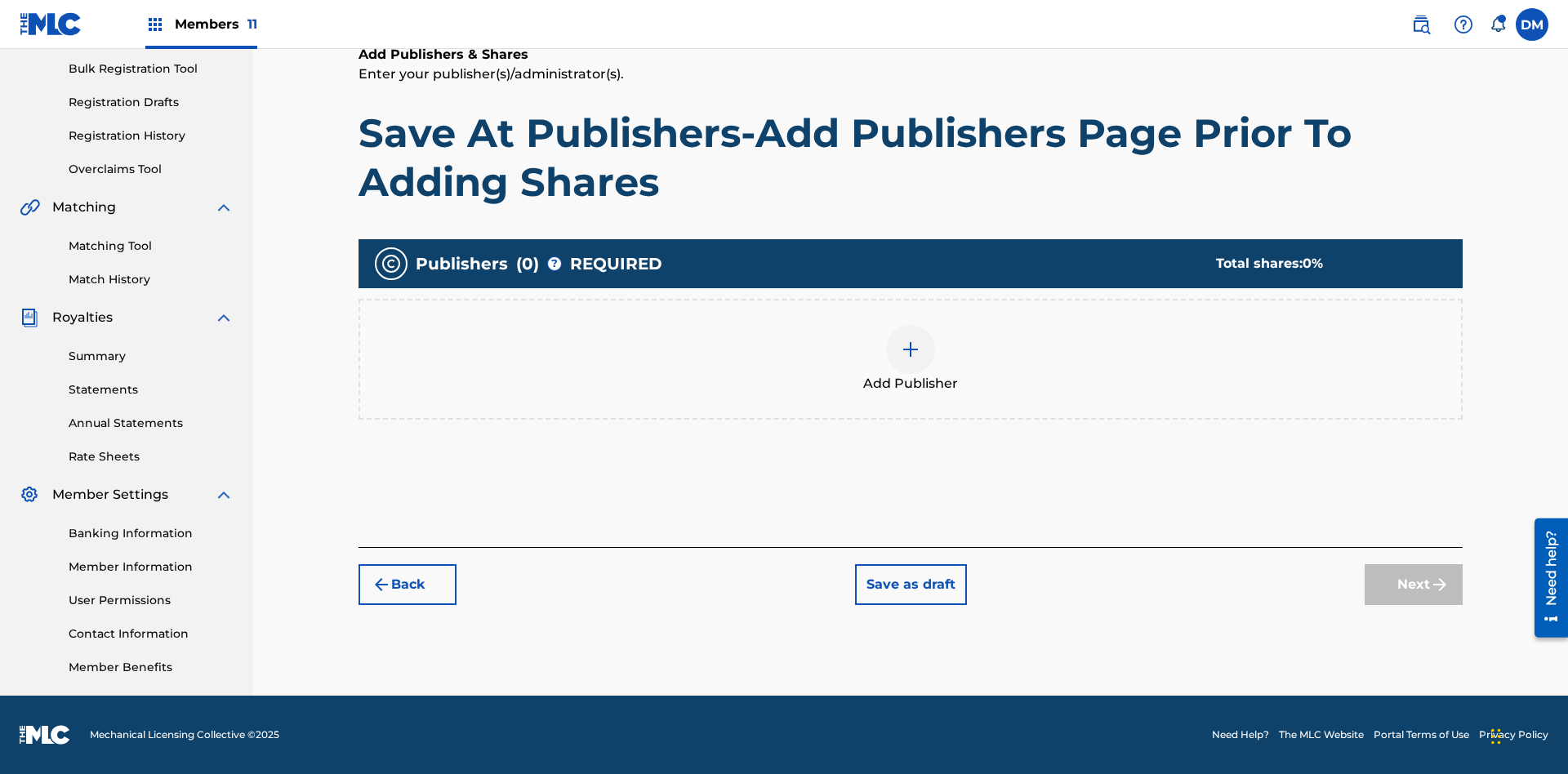
scroll to position [238, 0]
click at [910, 348] on img at bounding box center [910, 349] width 20 height 20
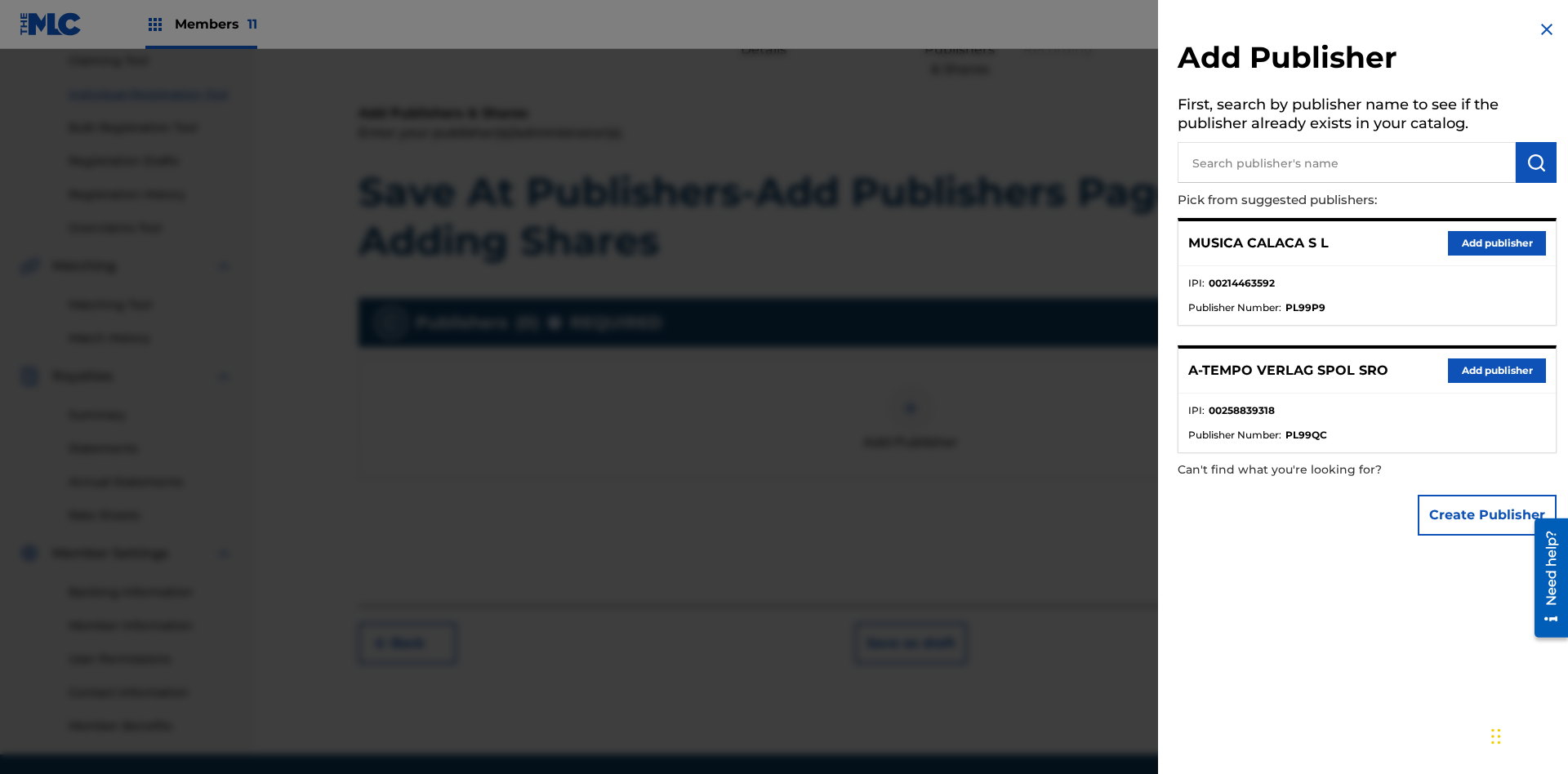
click at [1346, 162] on input "text" at bounding box center [1346, 162] width 338 height 41
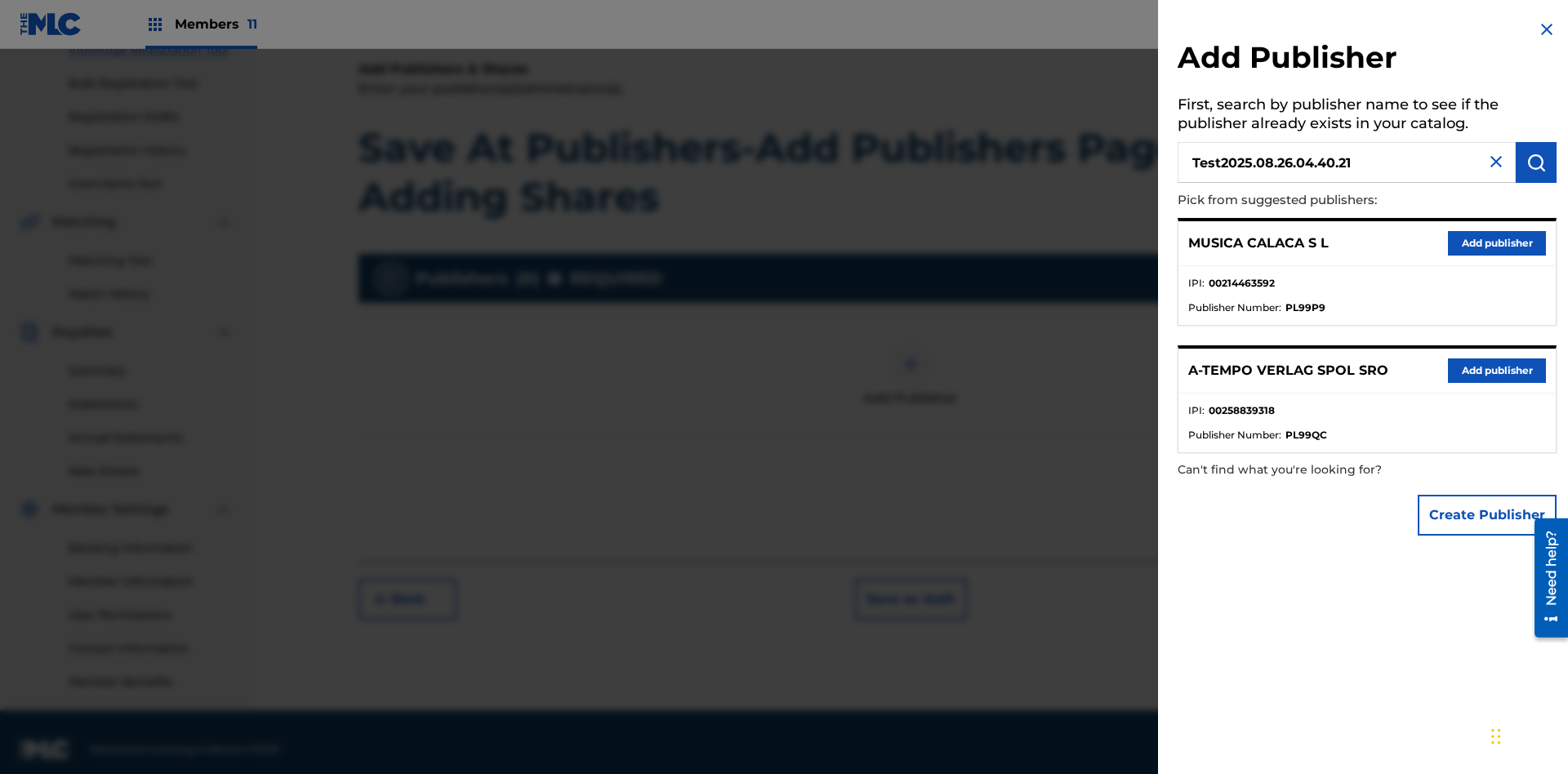
type input "Test2025.08.26.04.40.21"
click at [1536, 162] on img "submit" at bounding box center [1536, 162] width 20 height 20
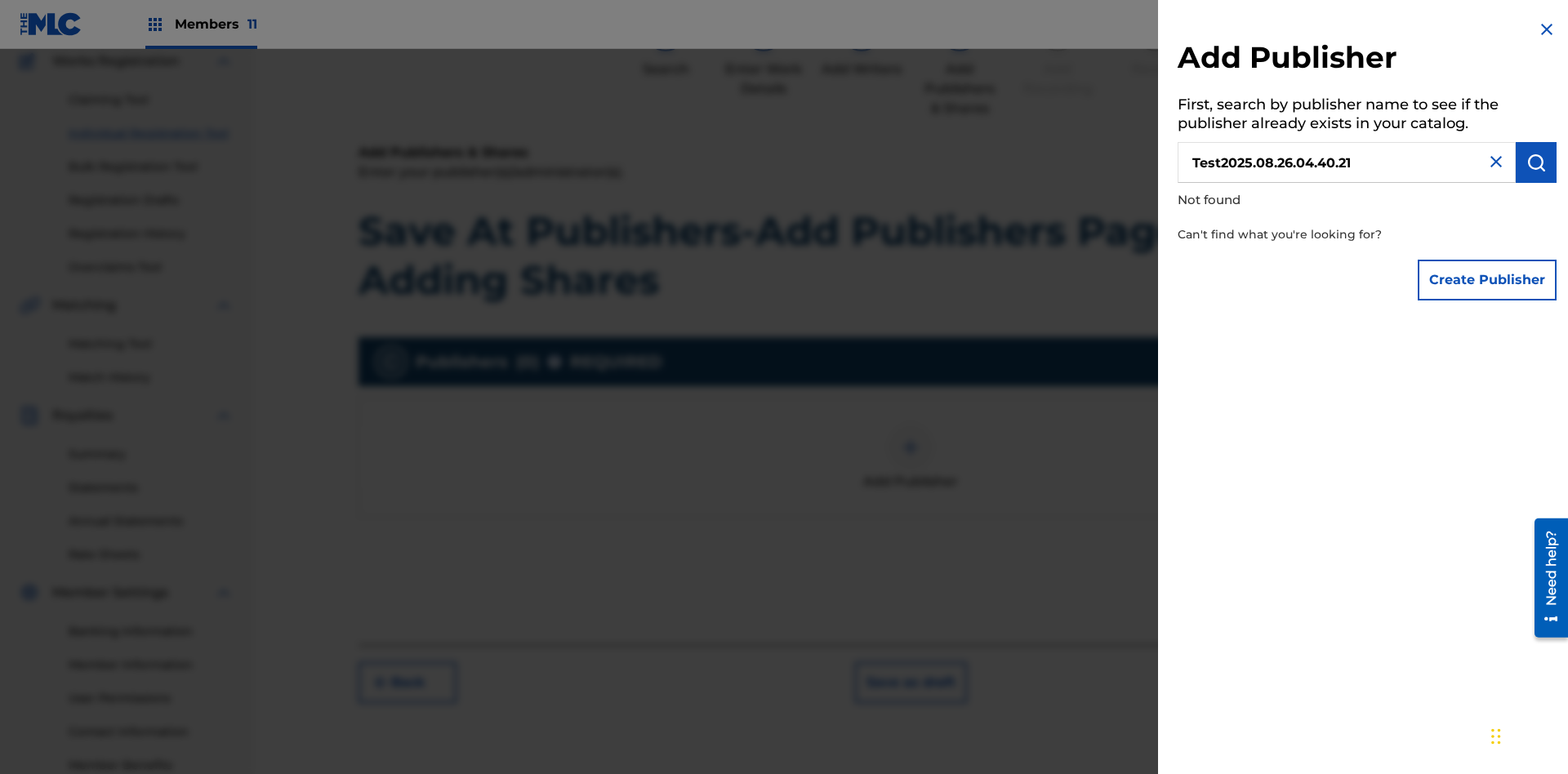
click at [1488, 279] on button "Create Publisher" at bounding box center [1487, 280] width 139 height 41
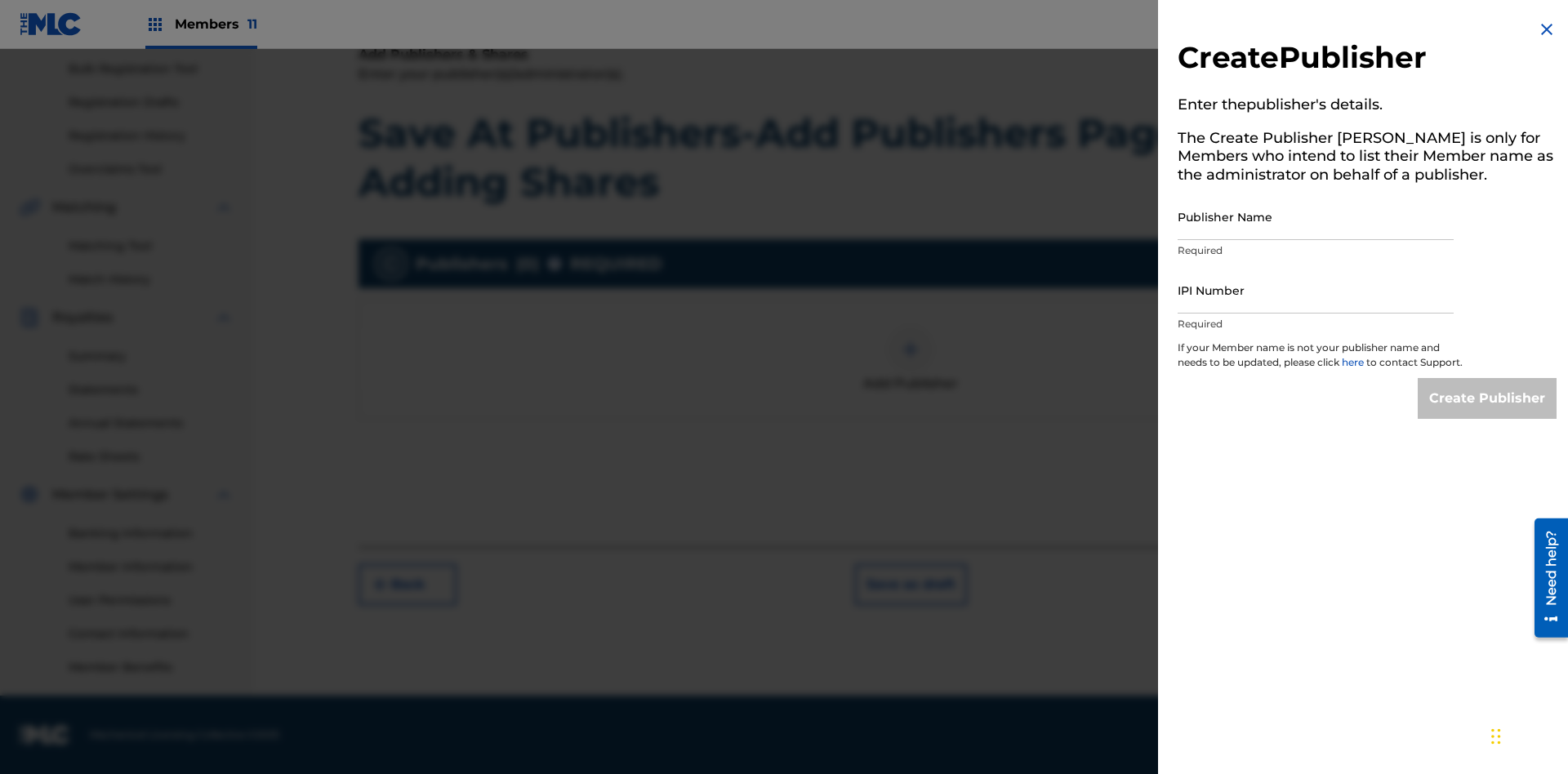
click at [1315, 216] on input "Publisher Name" at bounding box center [1315, 216] width 276 height 47
type input "Test2025.08.26.04.40.25"
click at [1315, 290] on input "IPI Number" at bounding box center [1315, 290] width 276 height 47
type input "00595839777"
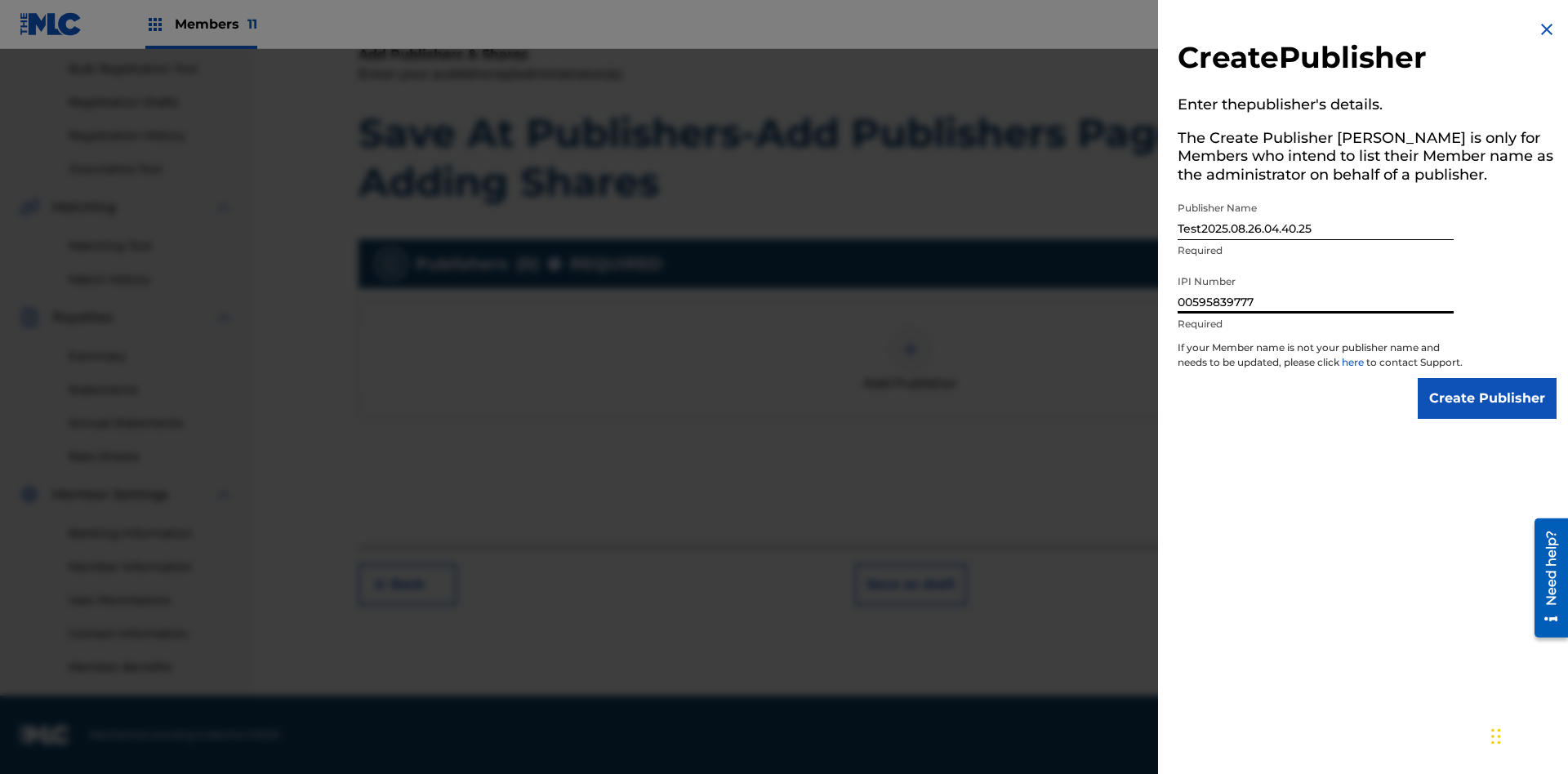
click at [1488, 413] on input "Create Publisher" at bounding box center [1487, 399] width 139 height 41
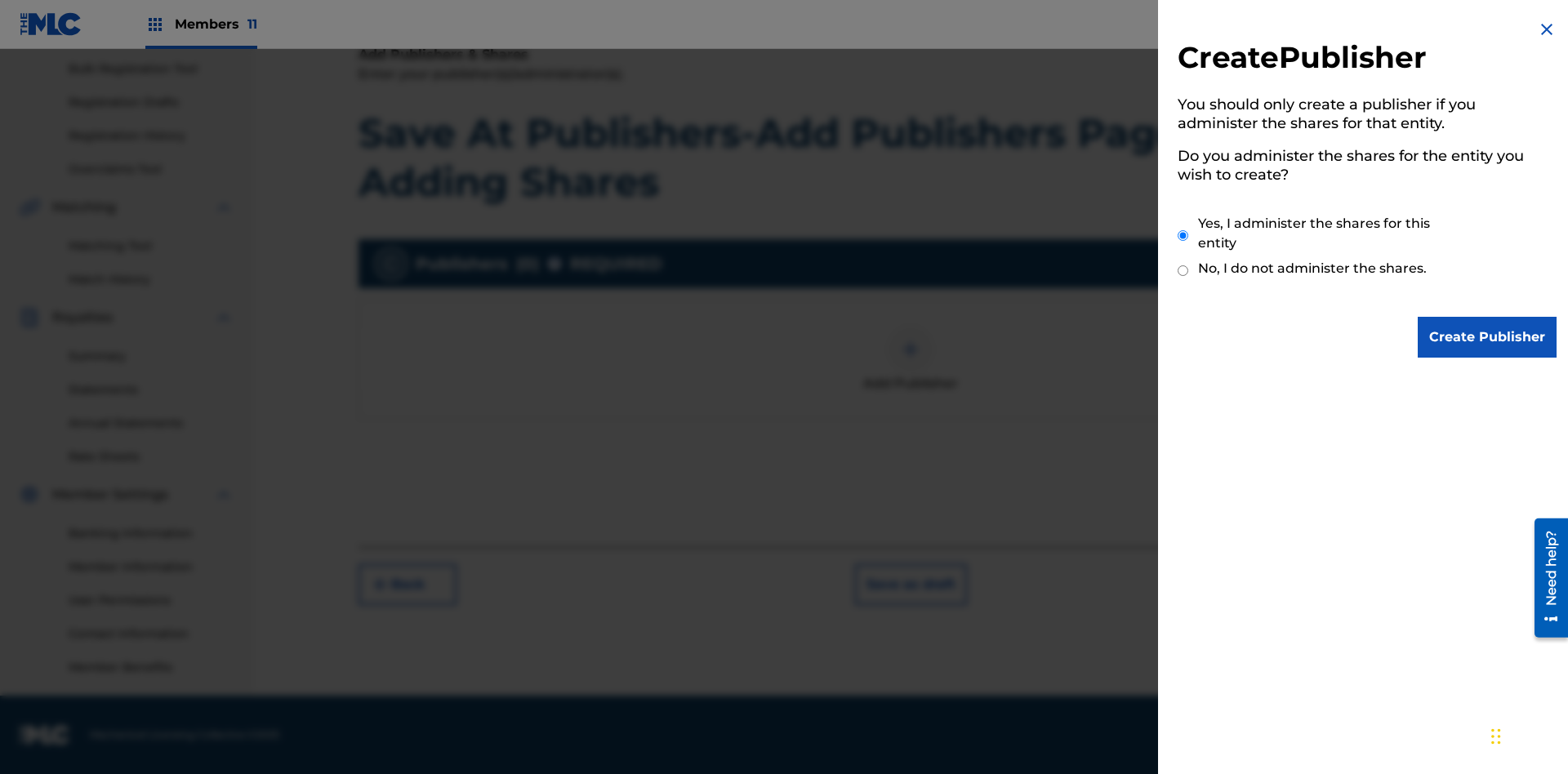
click at [1183, 235] on input "Yes, I administer the shares for this entity" at bounding box center [1183, 236] width 11 height 35
click at [1488, 338] on input "Create Publisher" at bounding box center [1487, 337] width 139 height 41
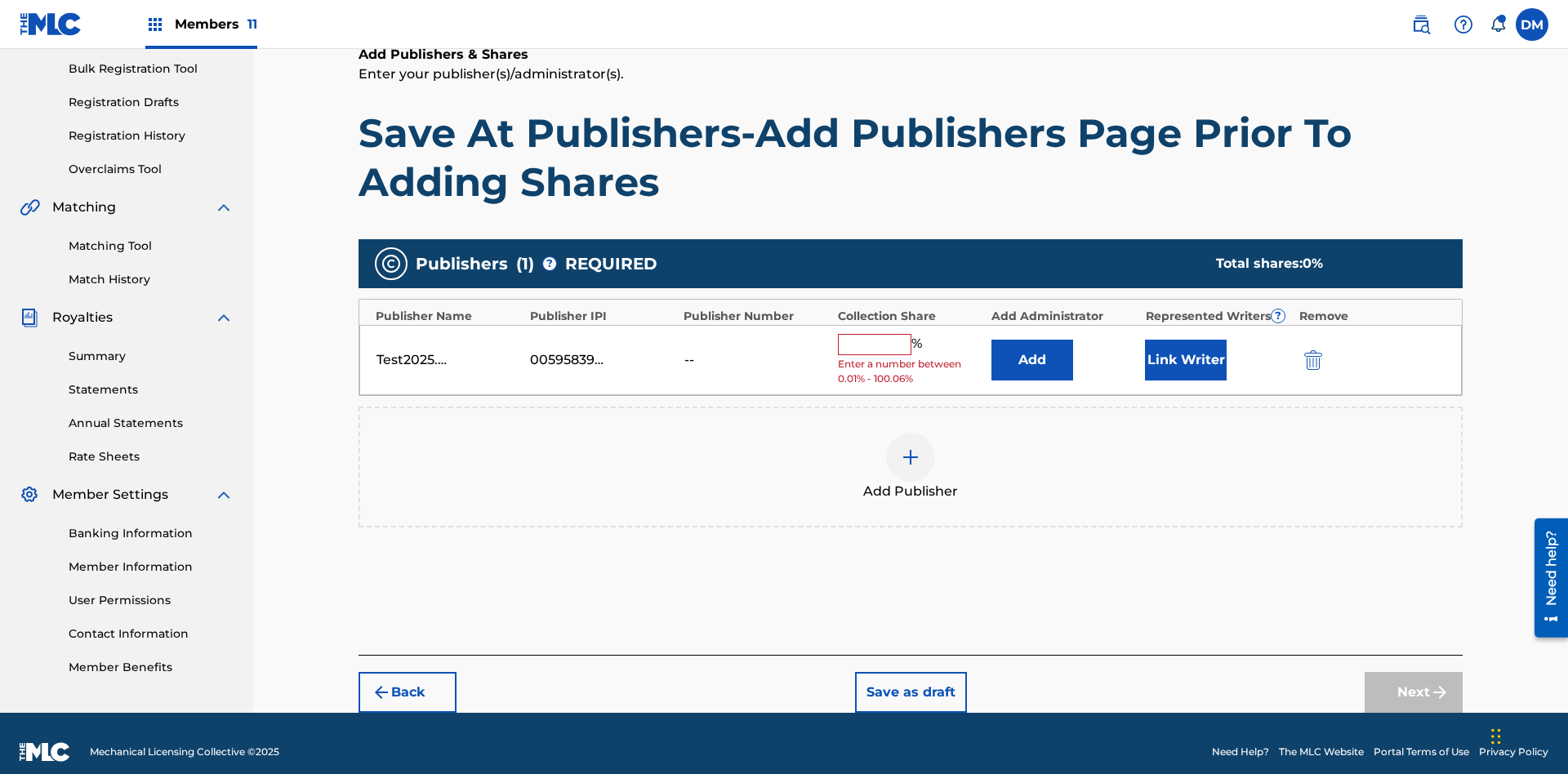
click at [1186, 342] on button "Link Writer" at bounding box center [1186, 360] width 82 height 41
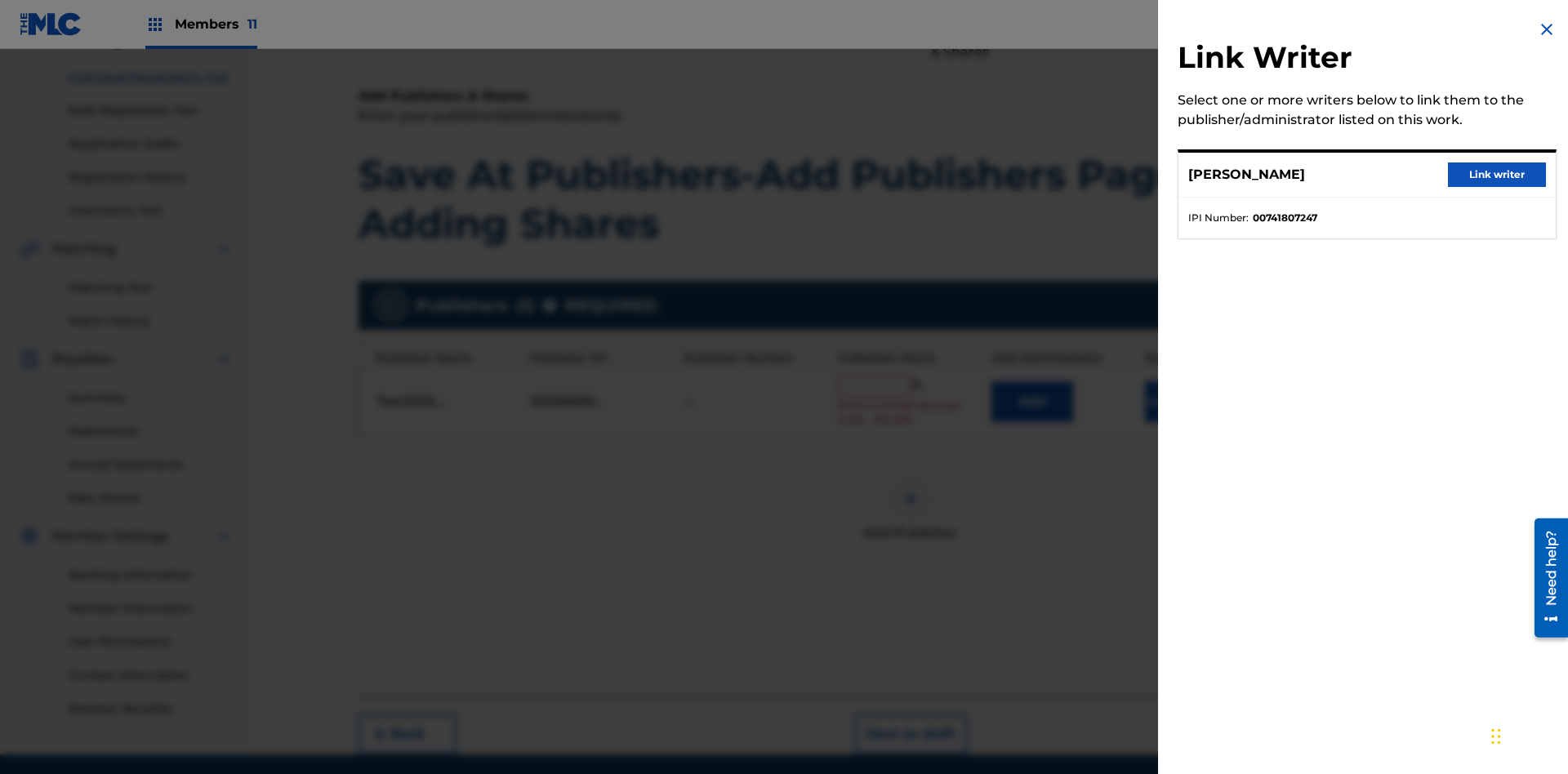
click at [1497, 175] on button "Link writer" at bounding box center [1497, 175] width 98 height 25
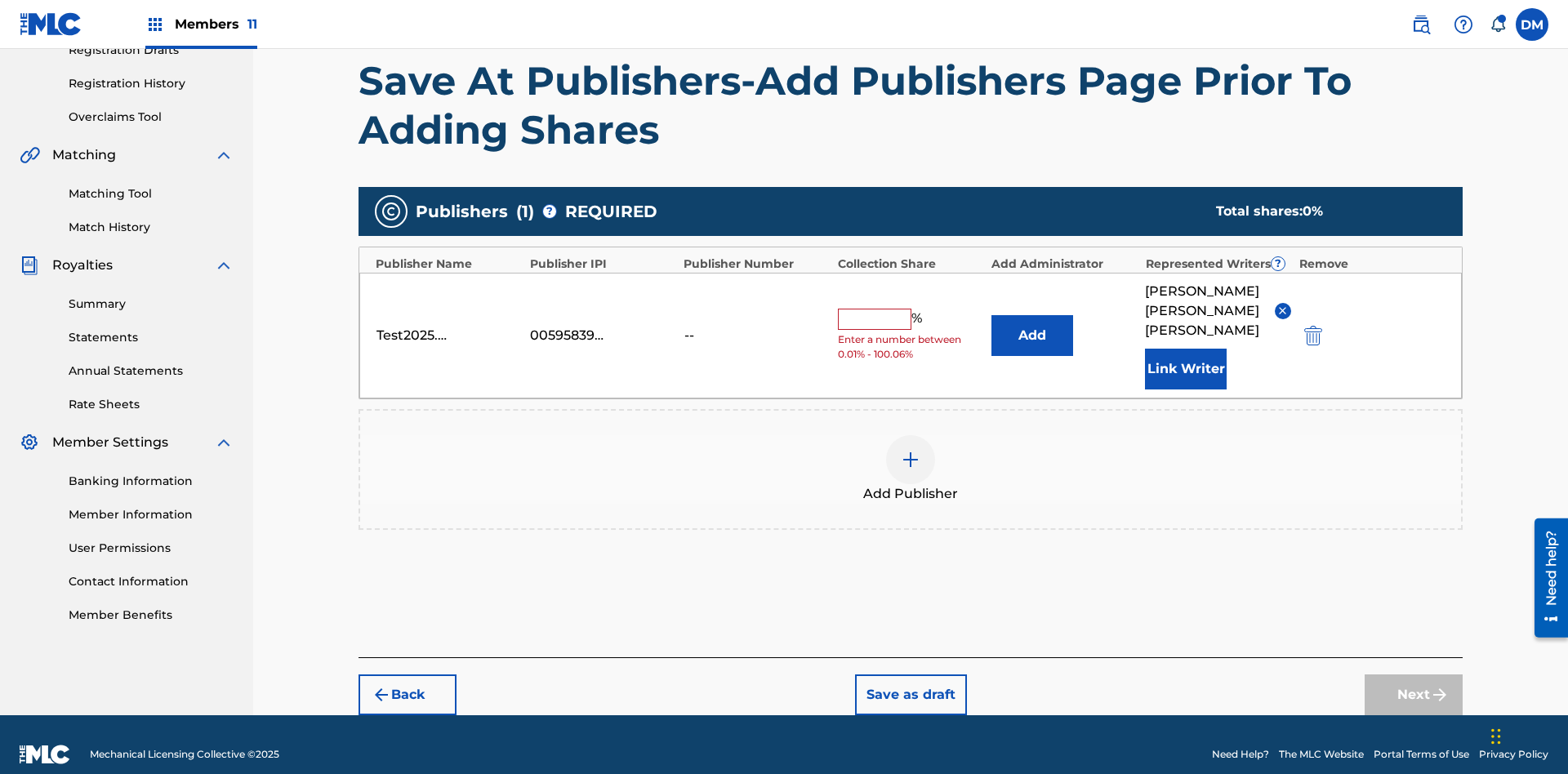
click at [1186, 348] on button "Link Writer" at bounding box center [1186, 369] width 82 height 41
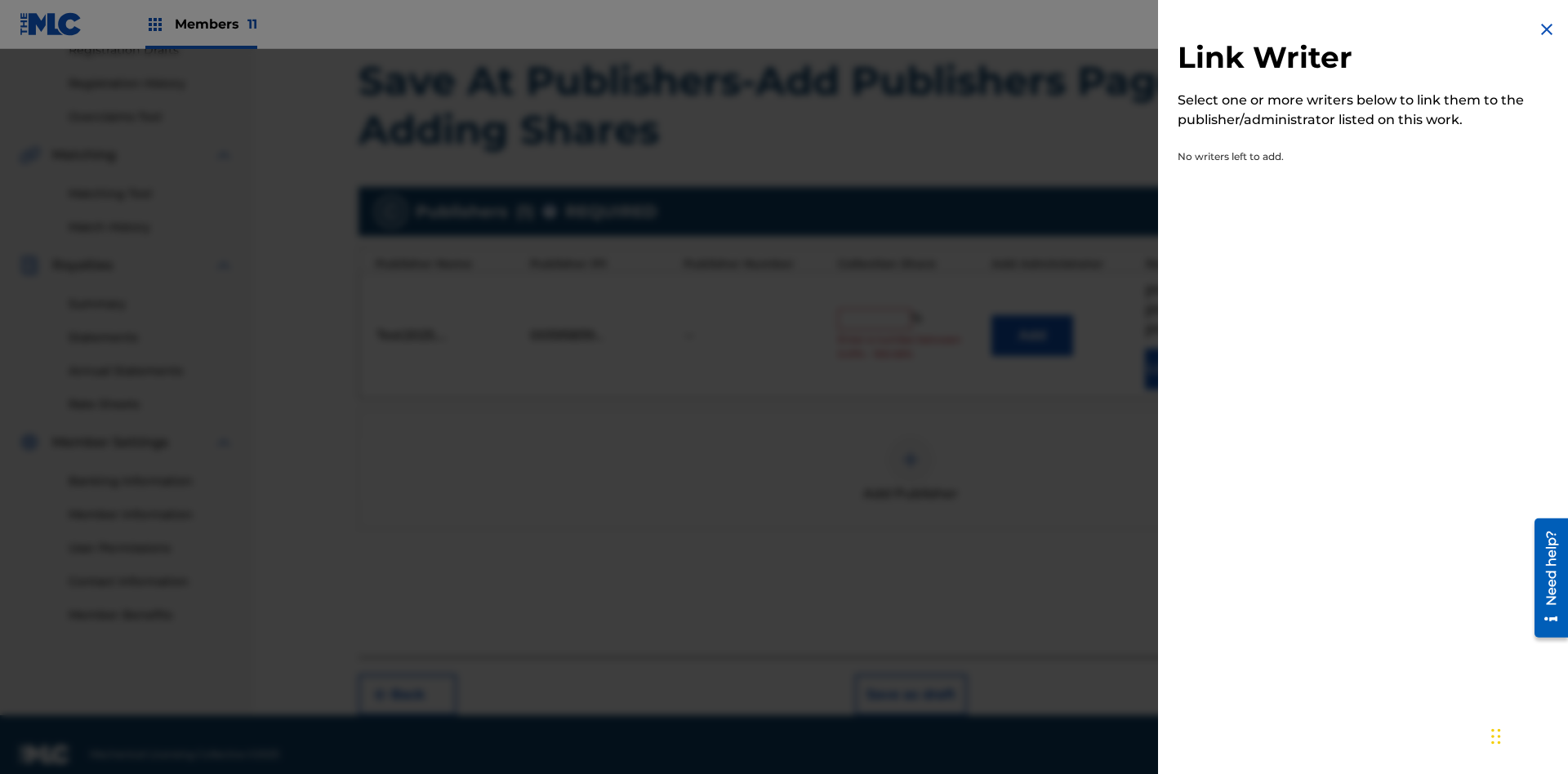
click at [1547, 29] on img at bounding box center [1547, 29] width 20 height 20
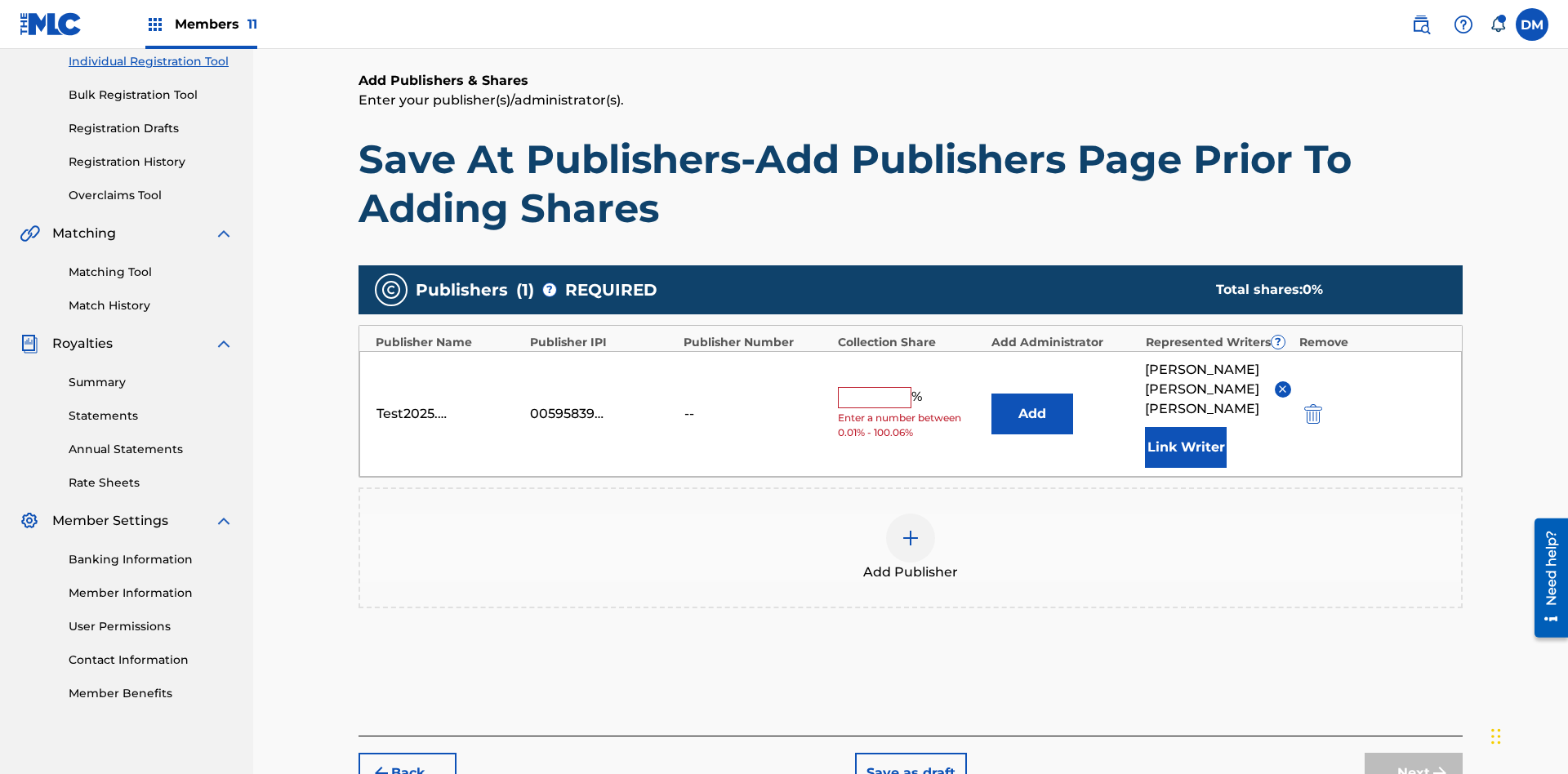
scroll to position [291, 0]
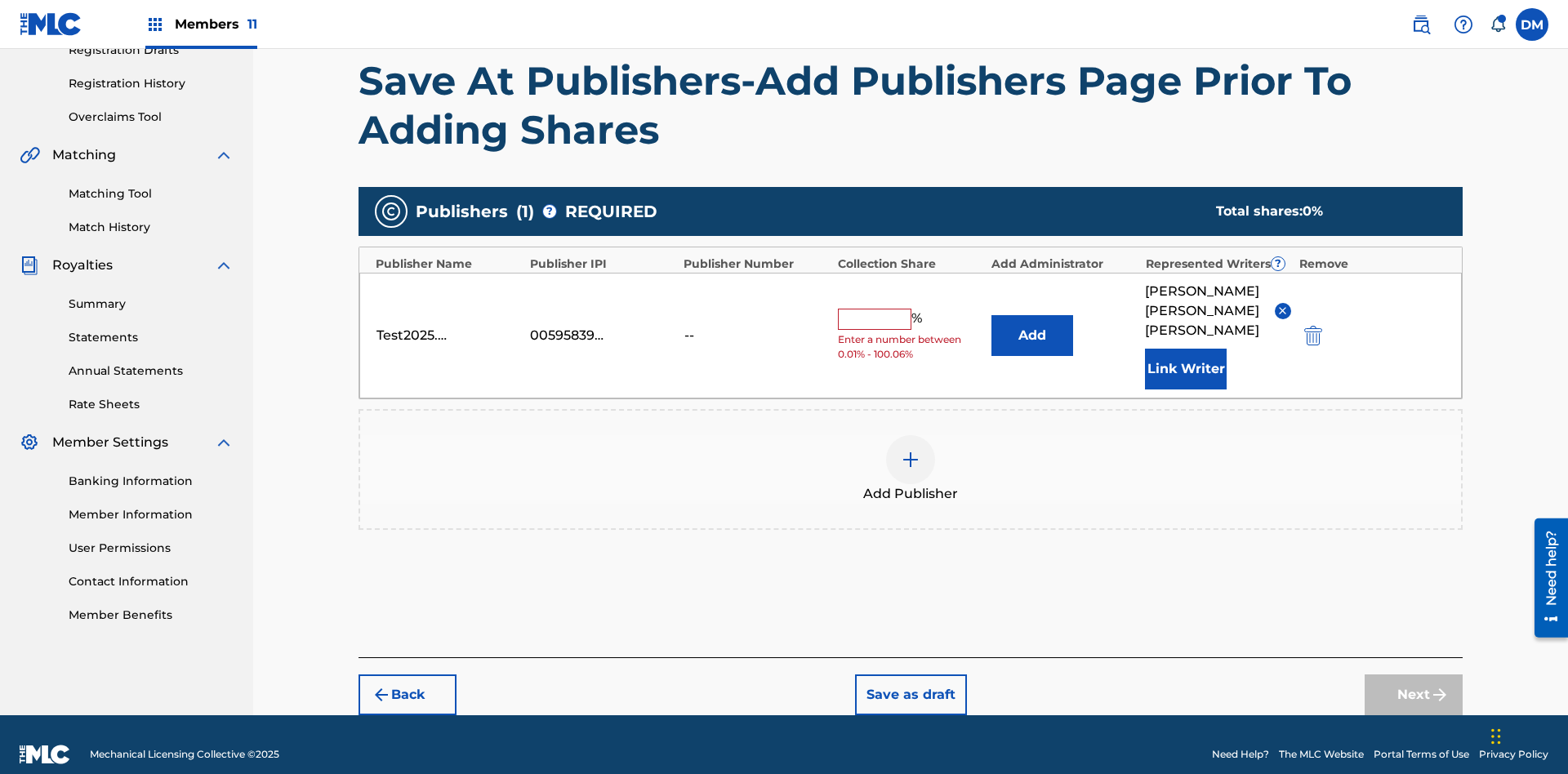
click at [1033, 325] on button "Add" at bounding box center [1033, 336] width 82 height 41
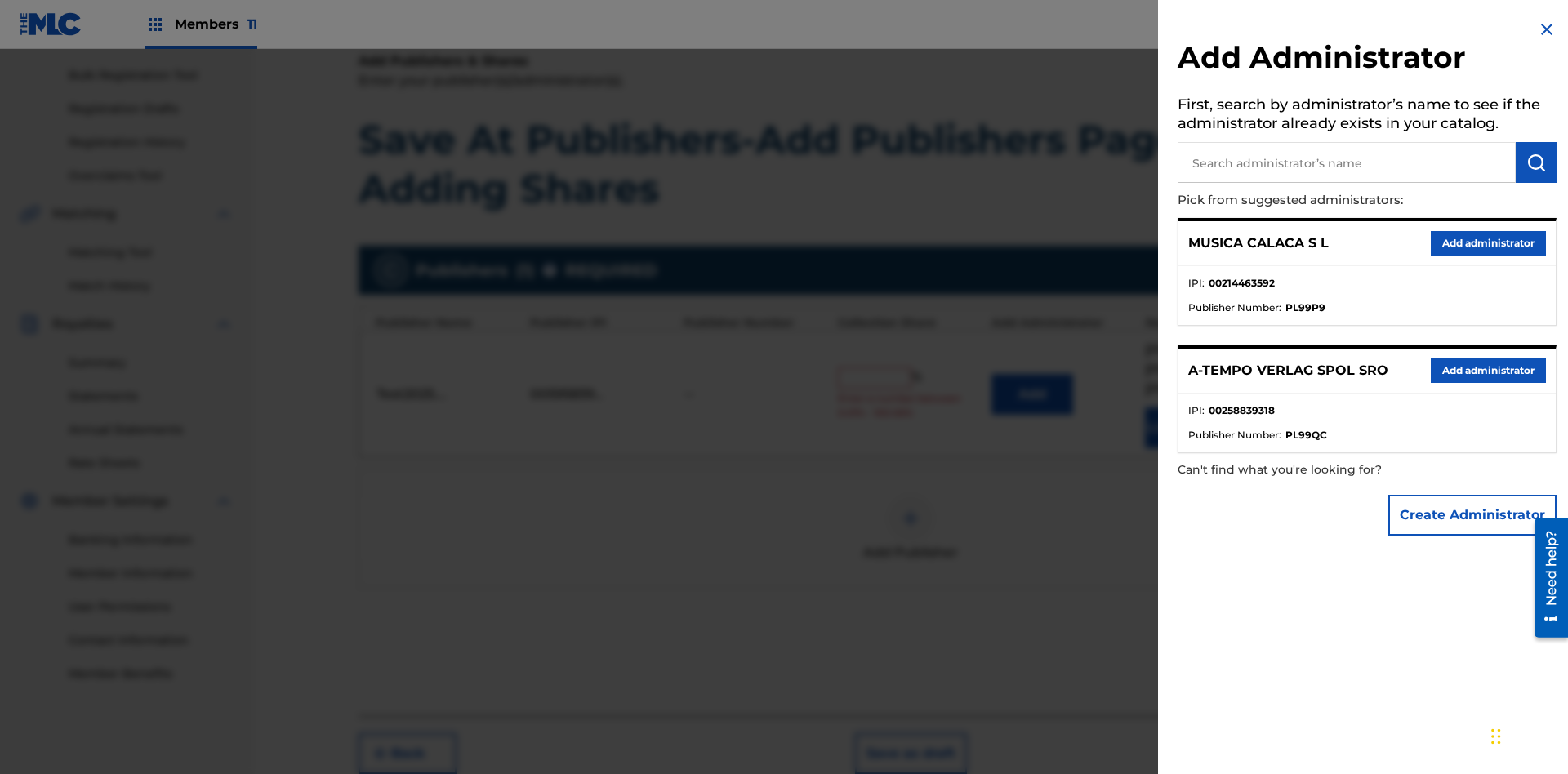
click at [1346, 162] on input "text" at bounding box center [1346, 162] width 338 height 41
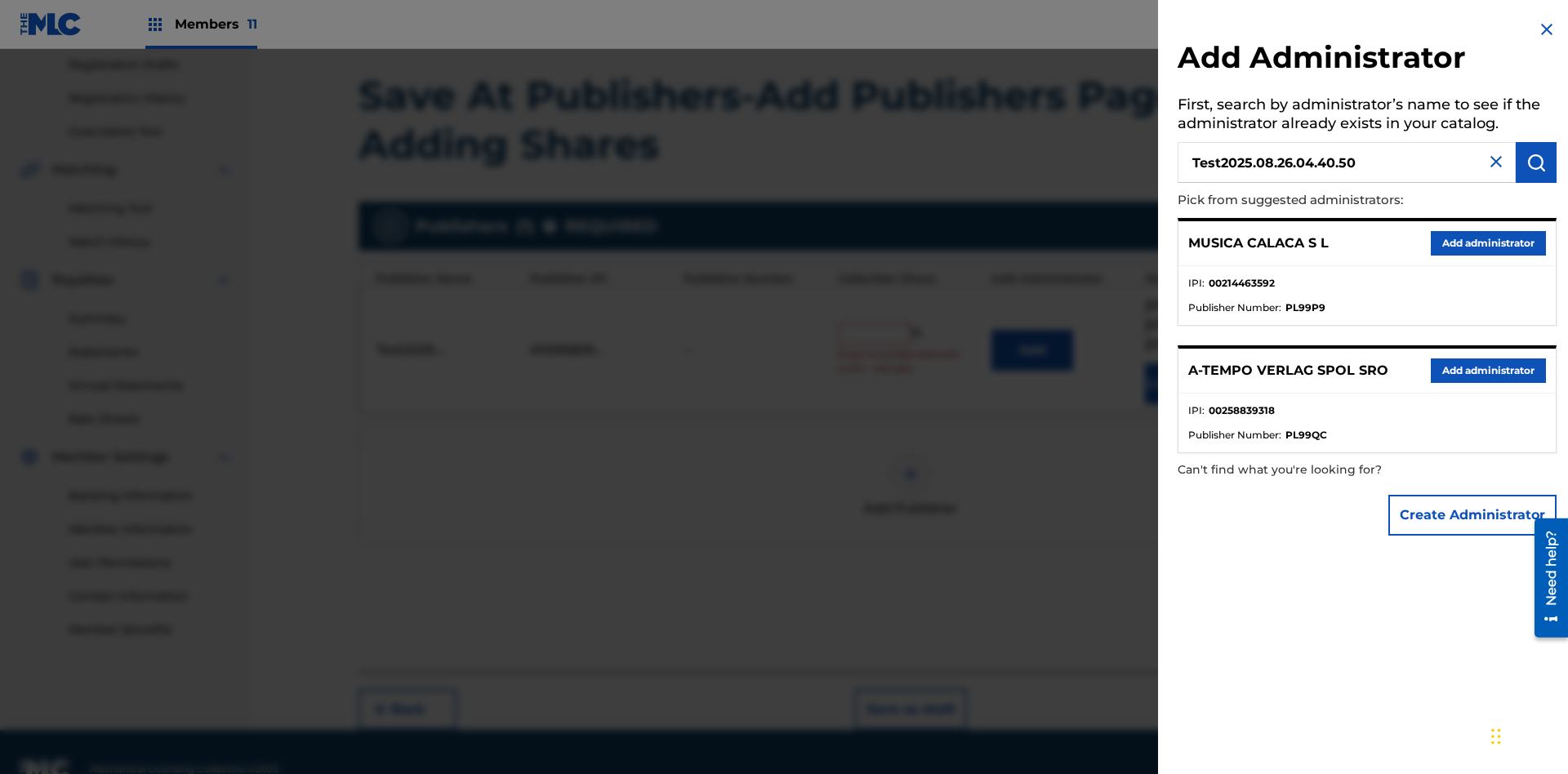
type input "Test2025.08.26.04.40.50"
click at [1536, 162] on img "submit" at bounding box center [1536, 162] width 20 height 20
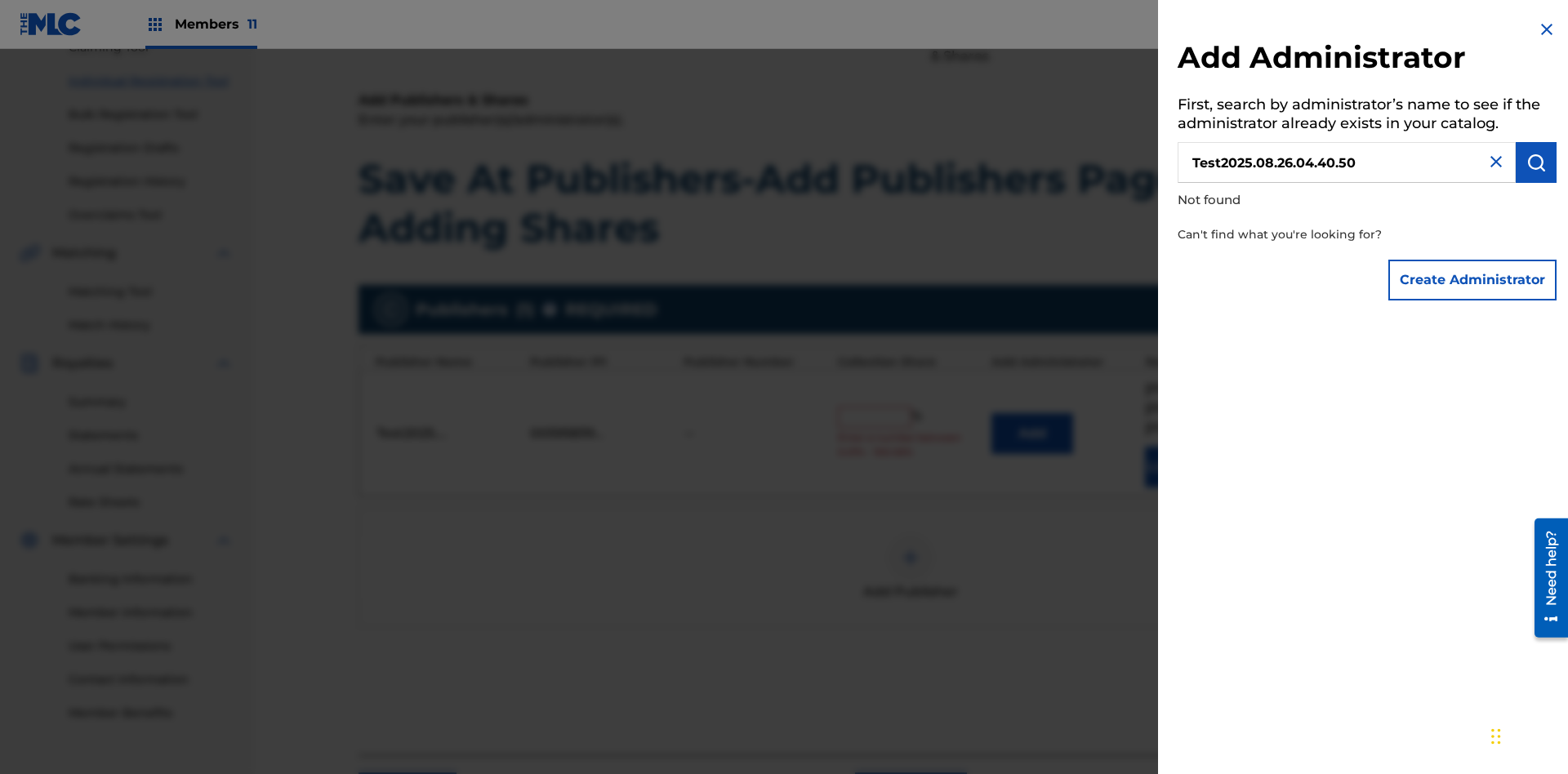
click at [1473, 279] on button "Create Administrator" at bounding box center [1472, 280] width 168 height 41
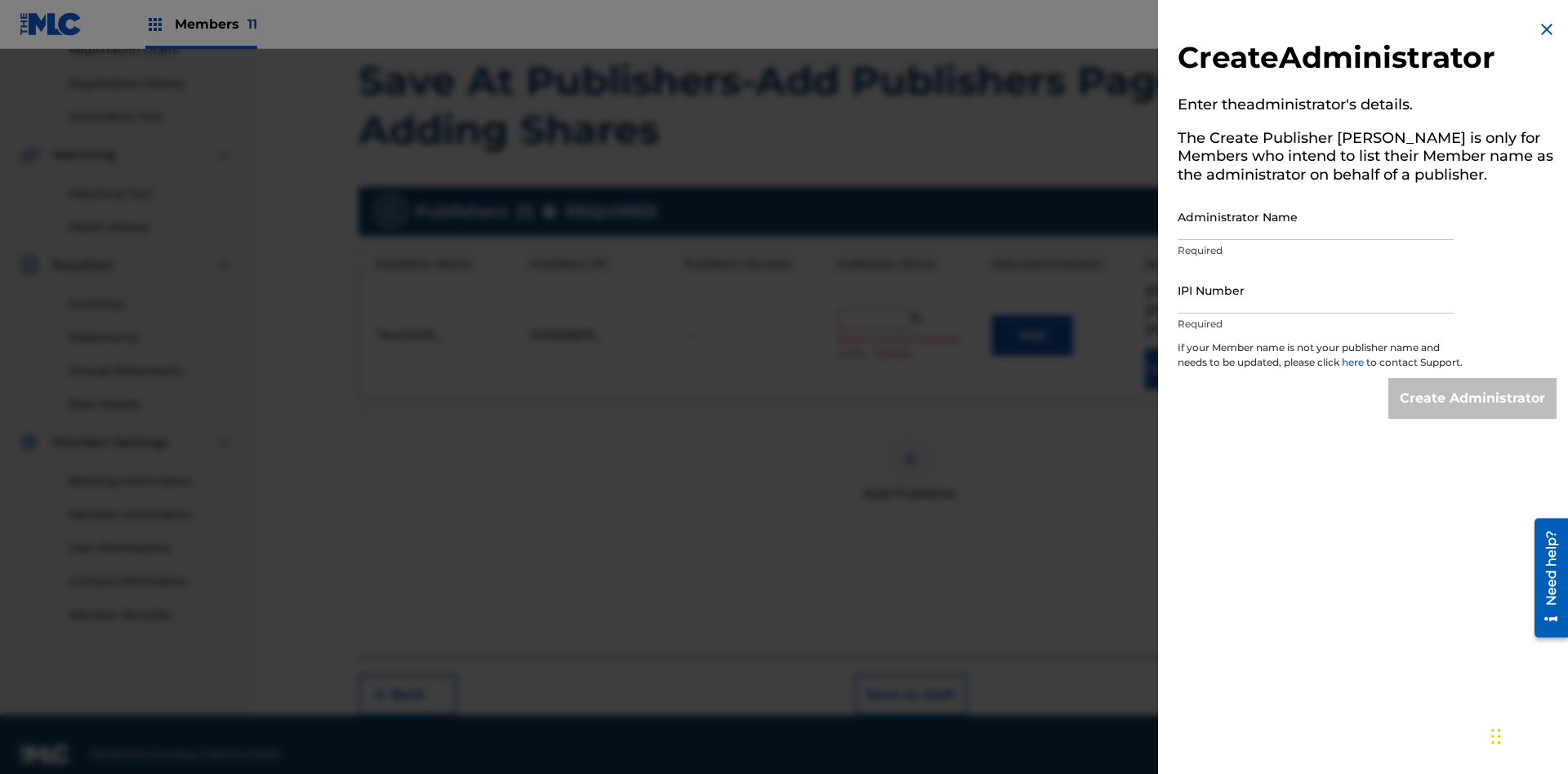
click at [1315, 216] on input "Administrator Name" at bounding box center [1315, 216] width 276 height 47
type input "Test2025.08.26.04.40.55"
click at [1315, 290] on input "IPI Number" at bounding box center [1315, 290] width 276 height 47
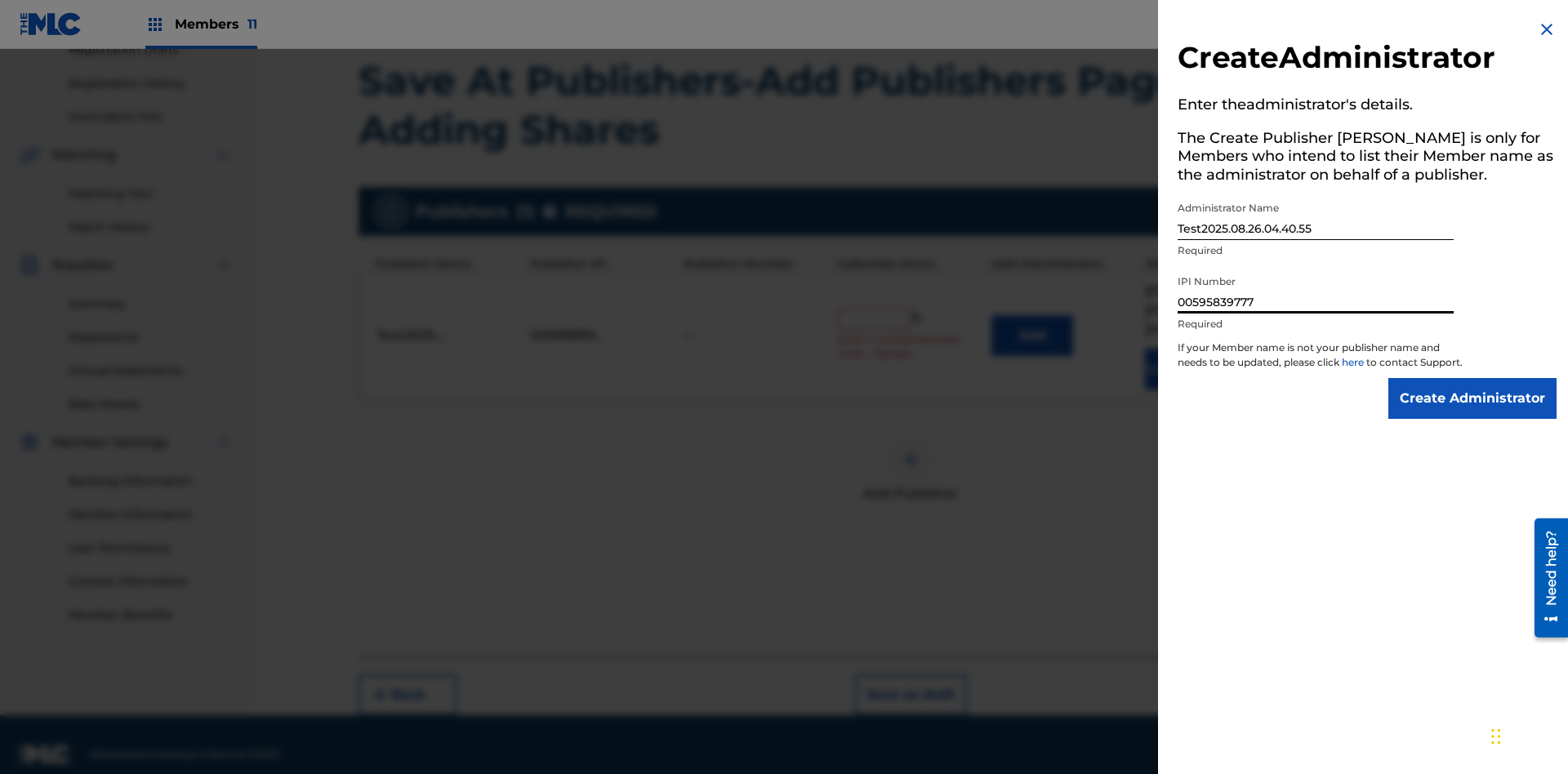
type input "00595839777"
click at [1473, 413] on input "Create Administrator" at bounding box center [1472, 399] width 168 height 41
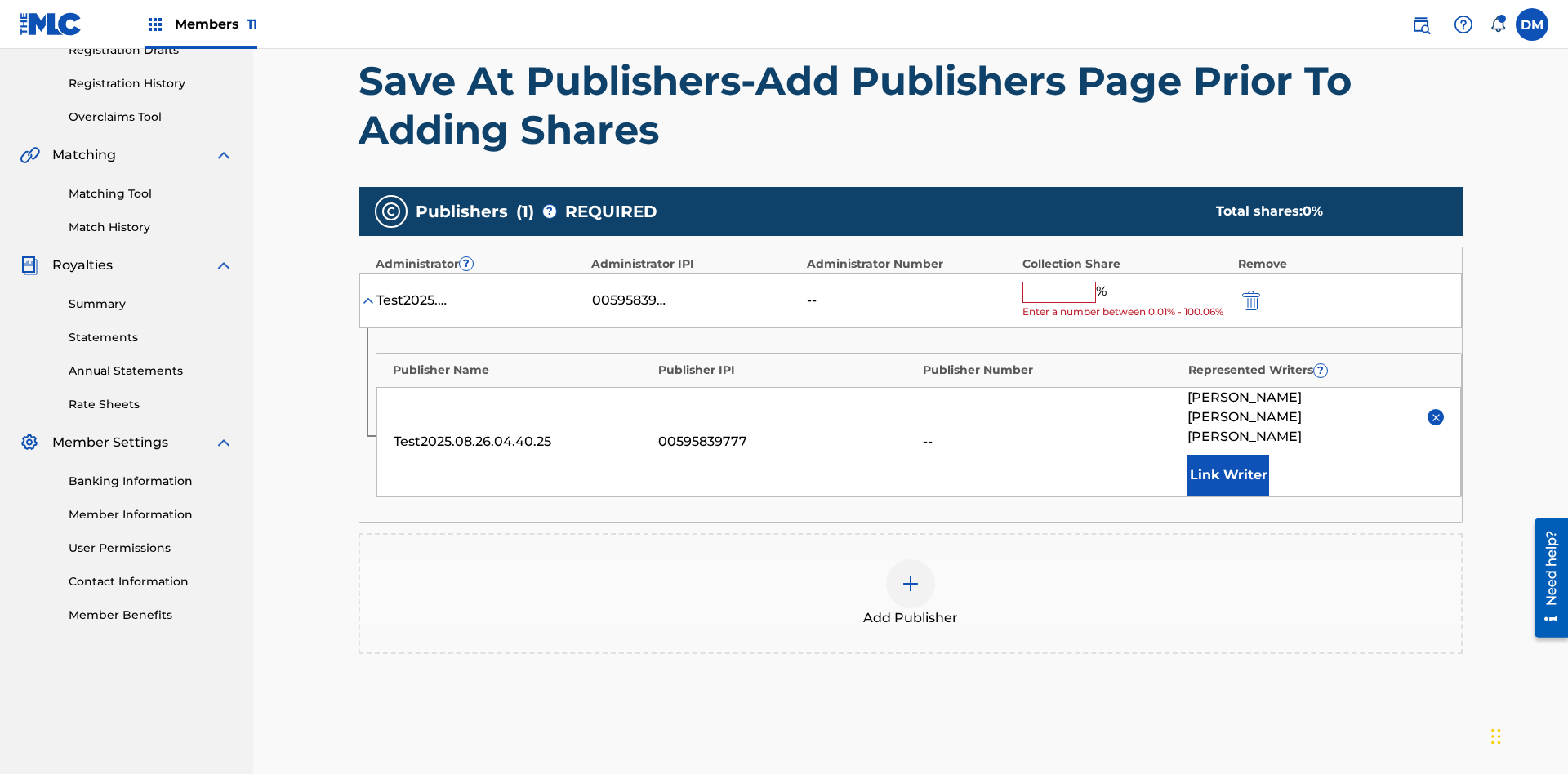
scroll to position [395, 0]
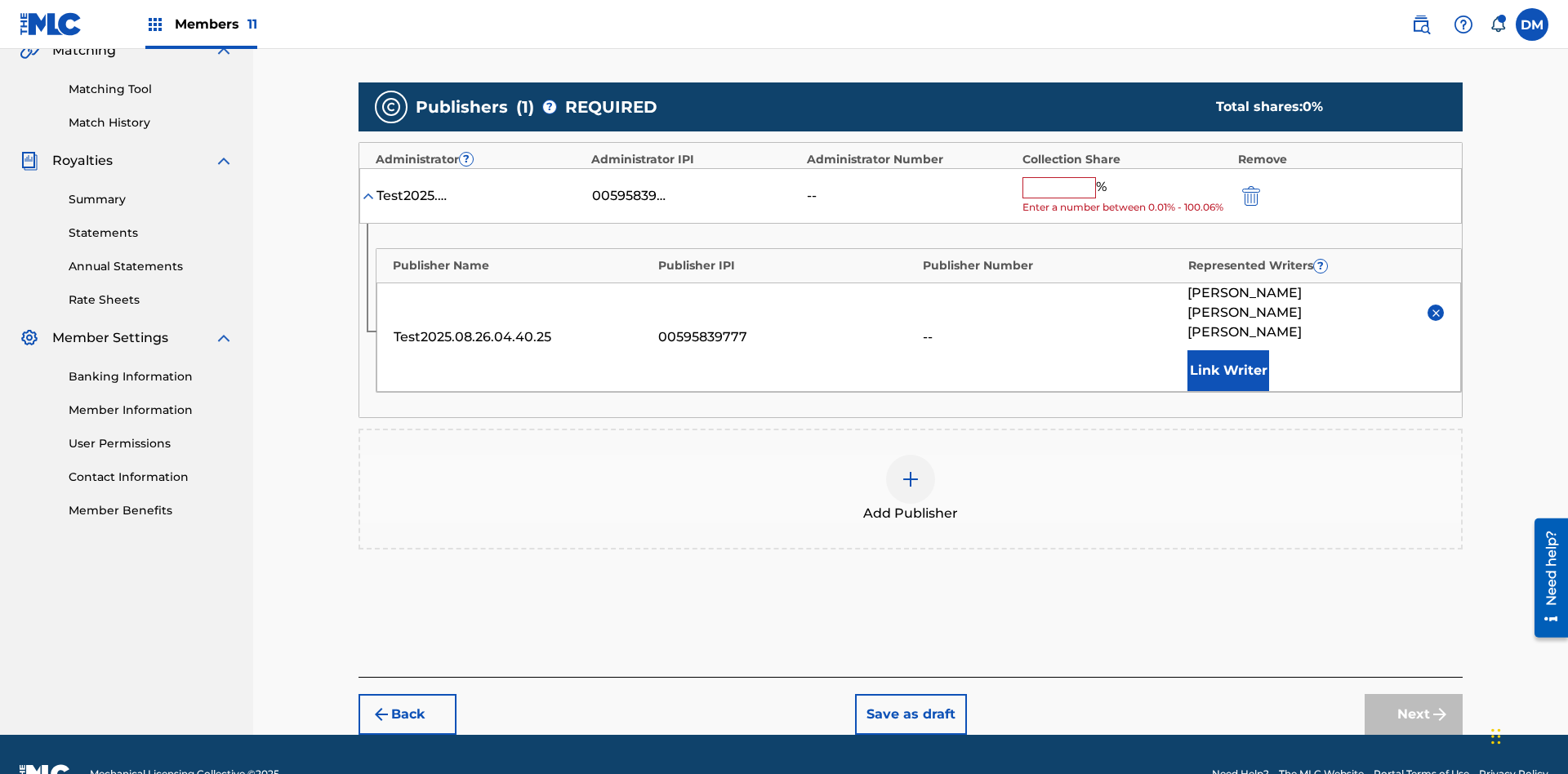
click at [909, 694] on button "Save as draft" at bounding box center [911, 715] width 112 height 41
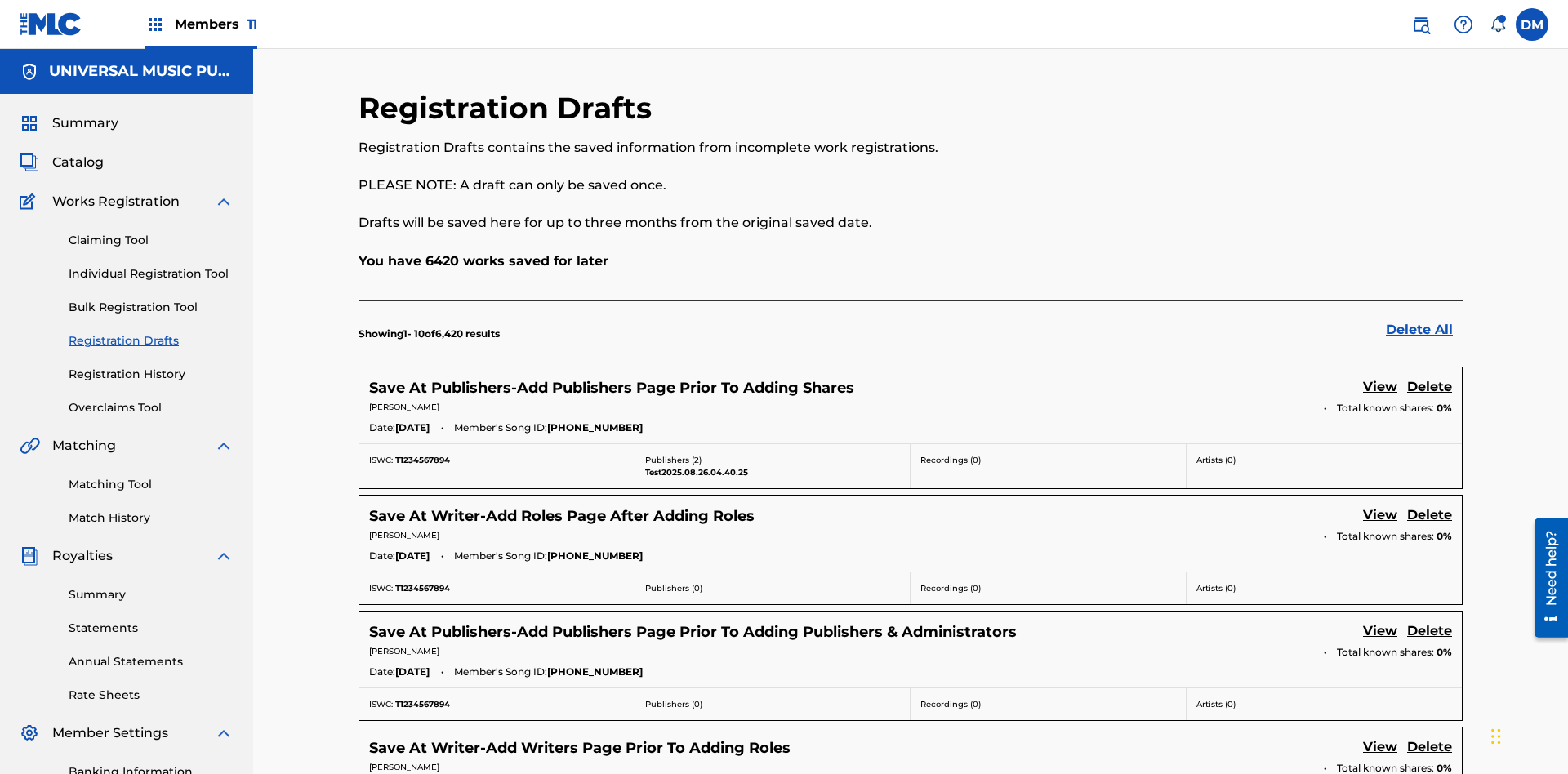
click at [1380, 378] on link "View" at bounding box center [1380, 388] width 35 height 22
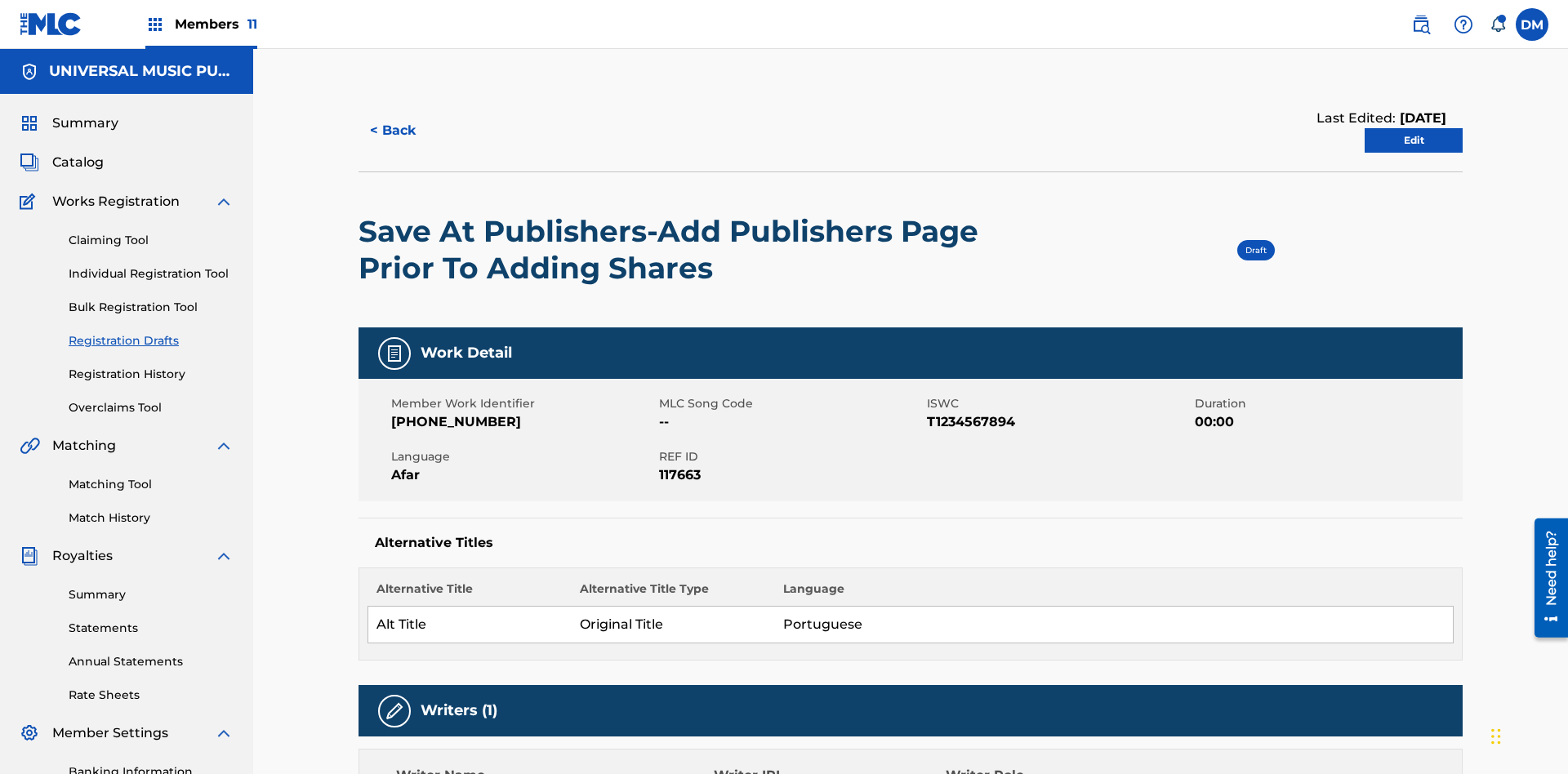
click at [1414, 129] on link "Edit" at bounding box center [1414, 141] width 98 height 25
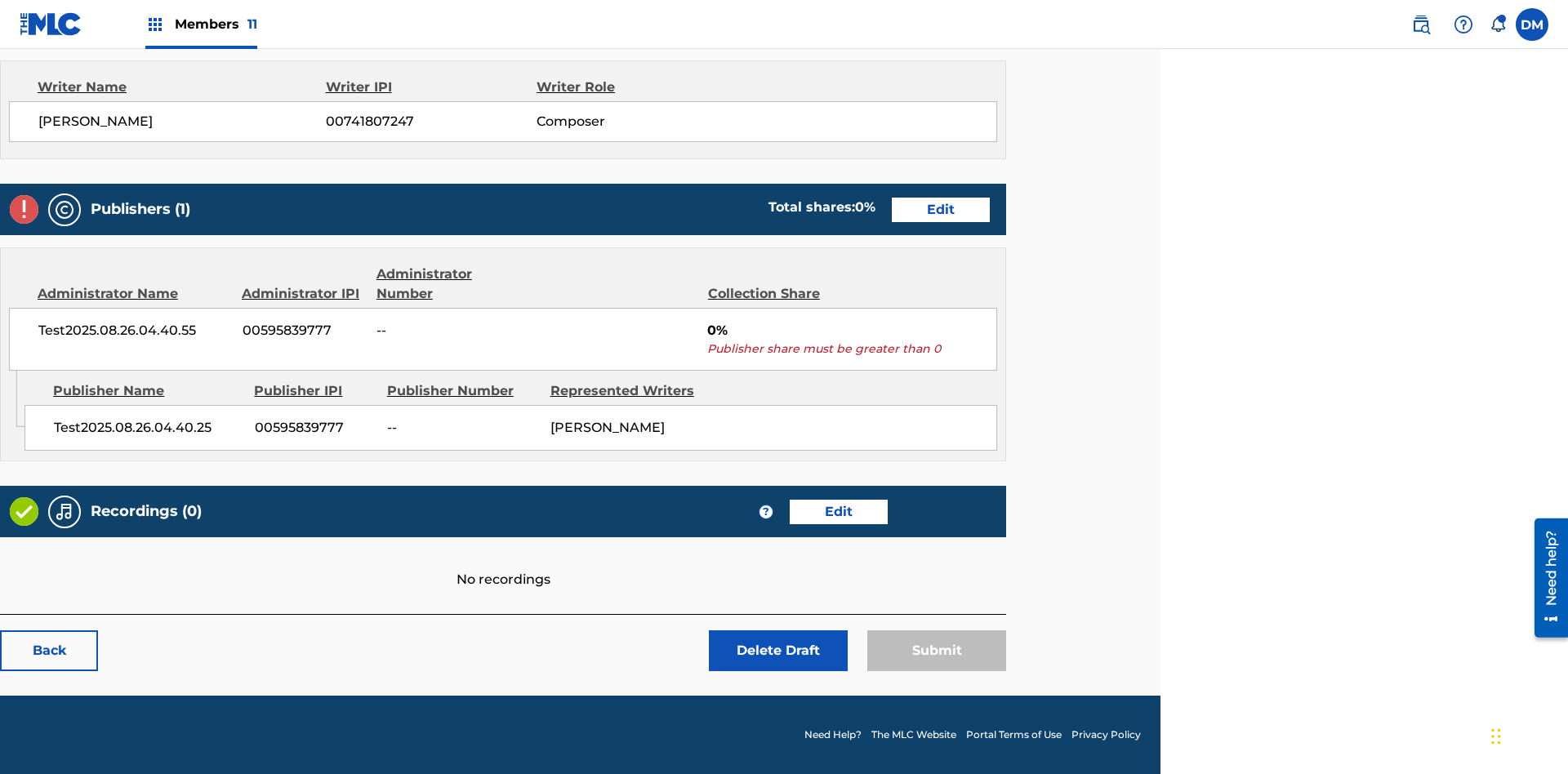
scroll to position [646, 408]
